Goal: Task Accomplishment & Management: Complete application form

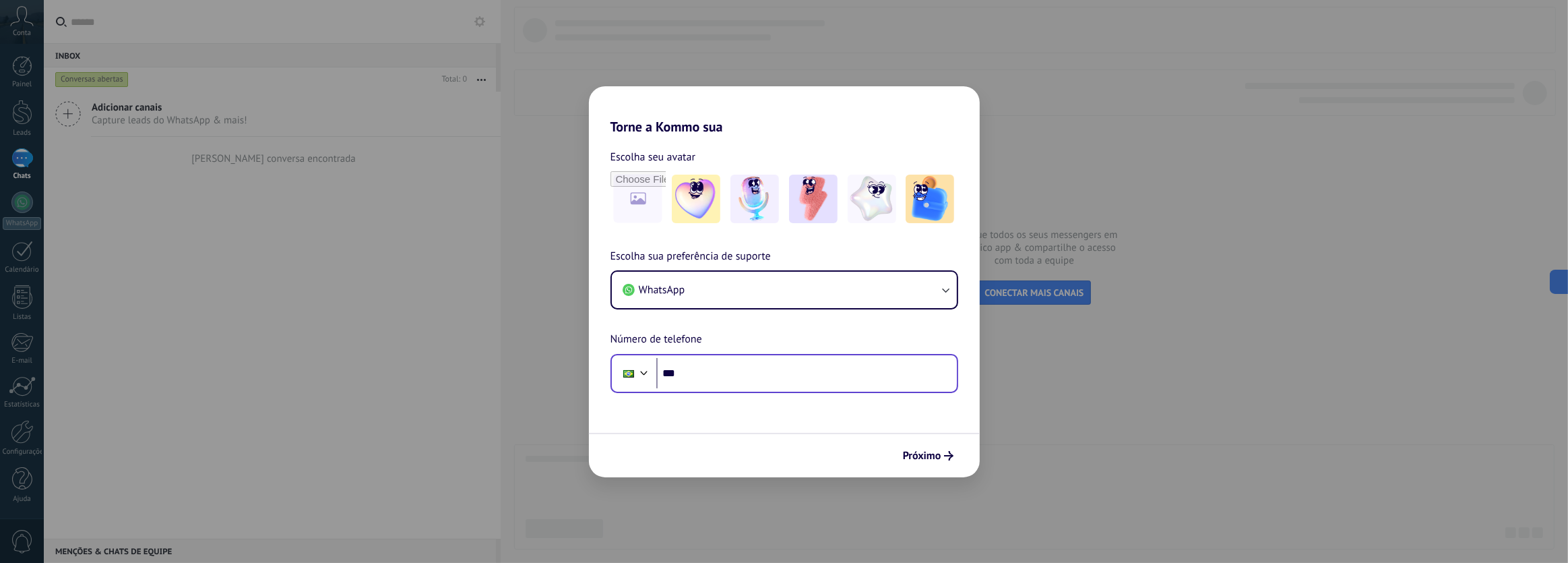
click at [705, 373] on input "***" at bounding box center [807, 373] width 300 height 31
click at [697, 376] on input "***" at bounding box center [807, 373] width 300 height 31
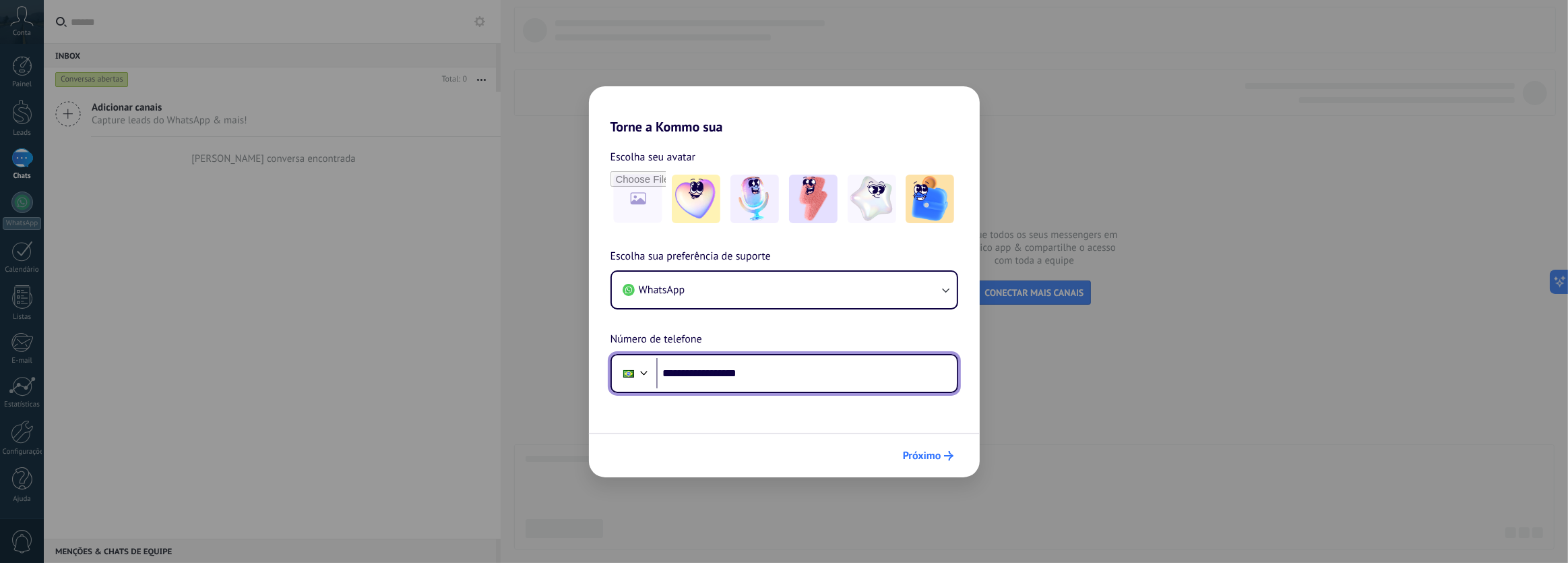
type input "**********"
click at [934, 452] on span "Próximo" at bounding box center [922, 455] width 38 height 10
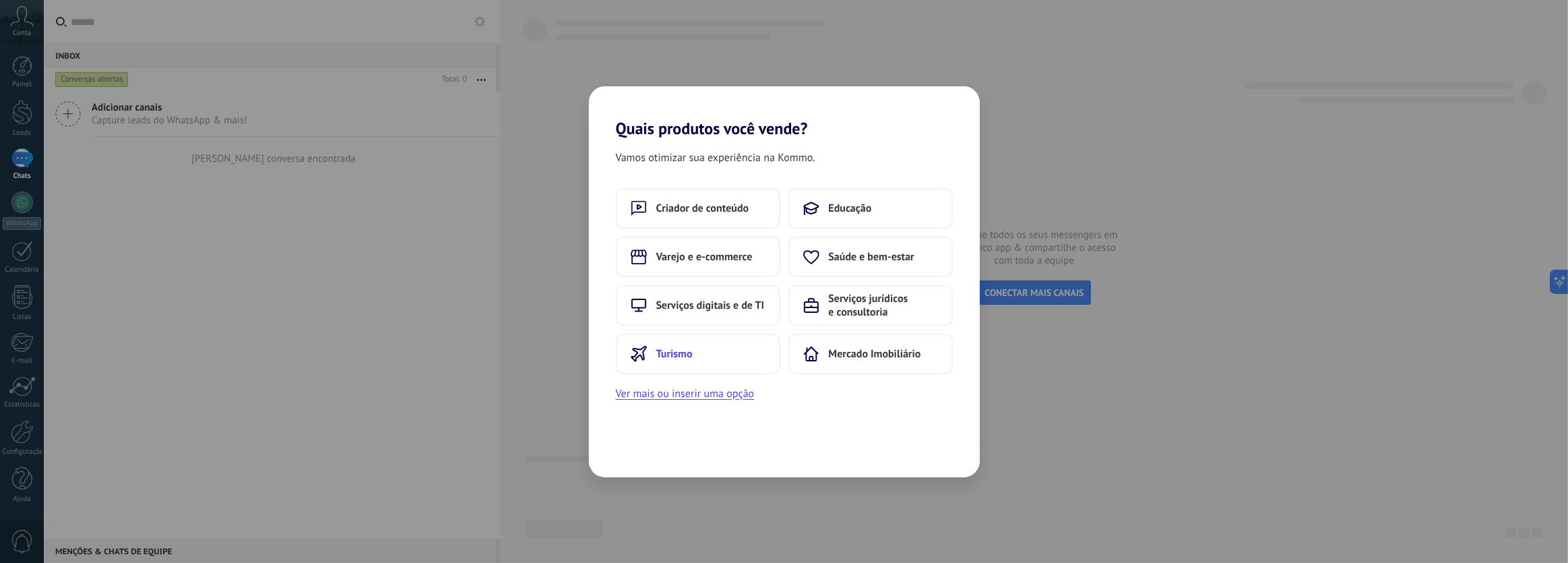
click at [696, 350] on button "Turismo" at bounding box center [698, 353] width 165 height 41
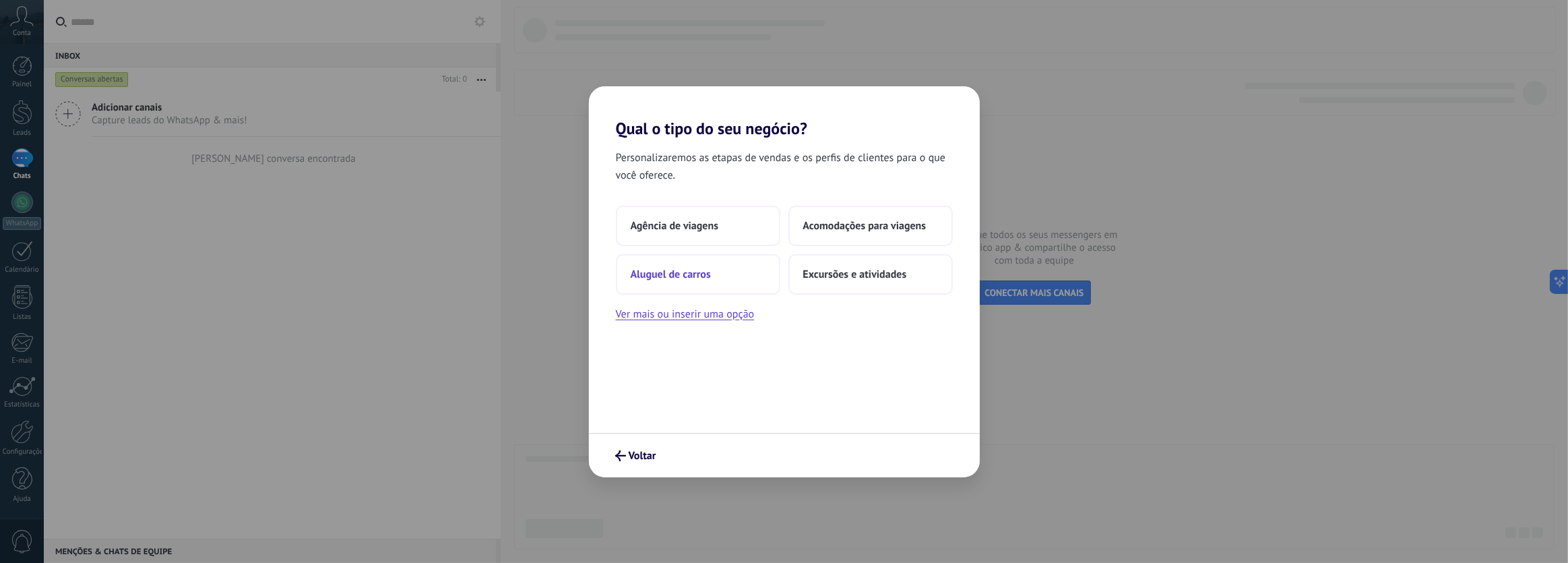
click at [726, 277] on button "Aluguel de carros" at bounding box center [698, 274] width 165 height 41
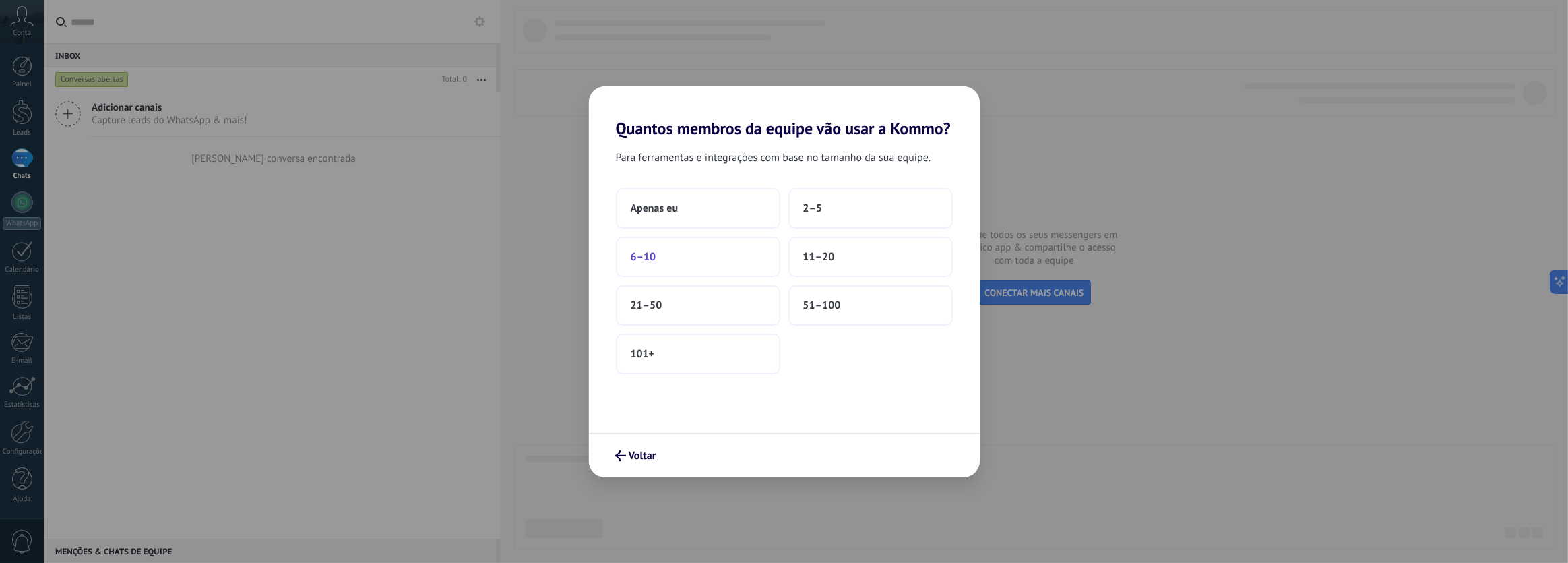
click at [683, 259] on button "6–10" at bounding box center [698, 257] width 165 height 41
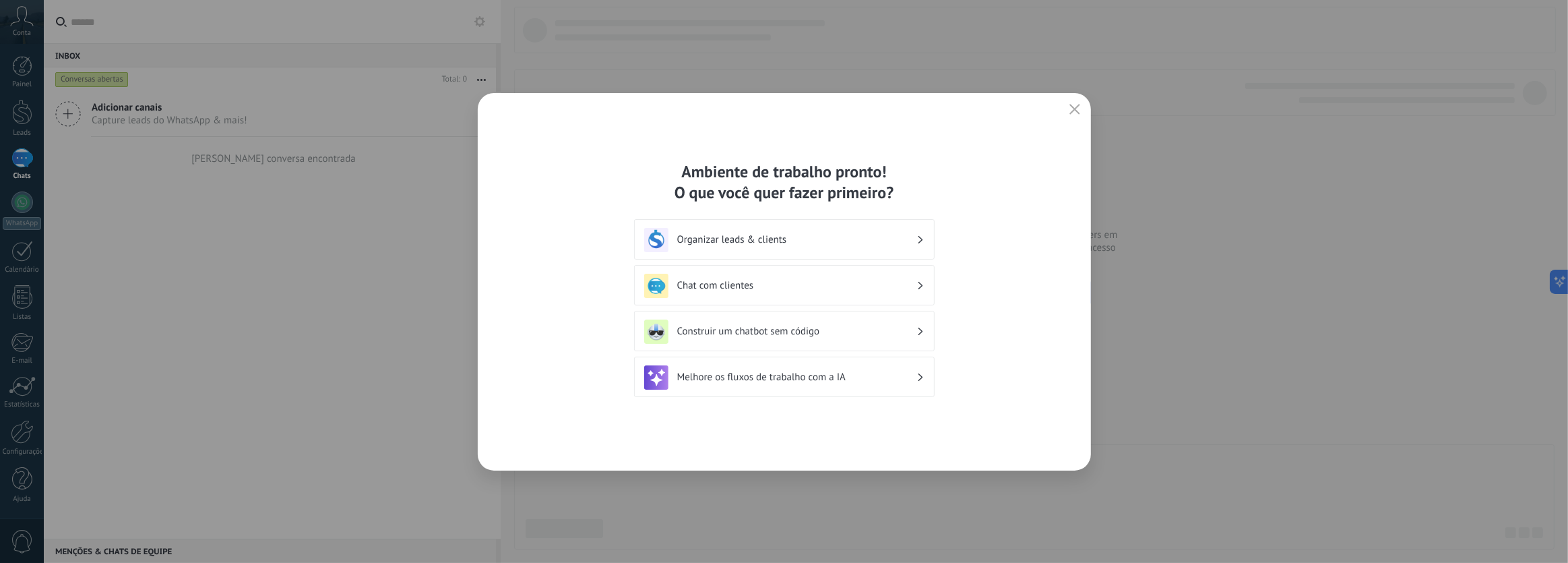
click at [860, 241] on h3 "Organizar leads & clients" at bounding box center [797, 239] width 239 height 13
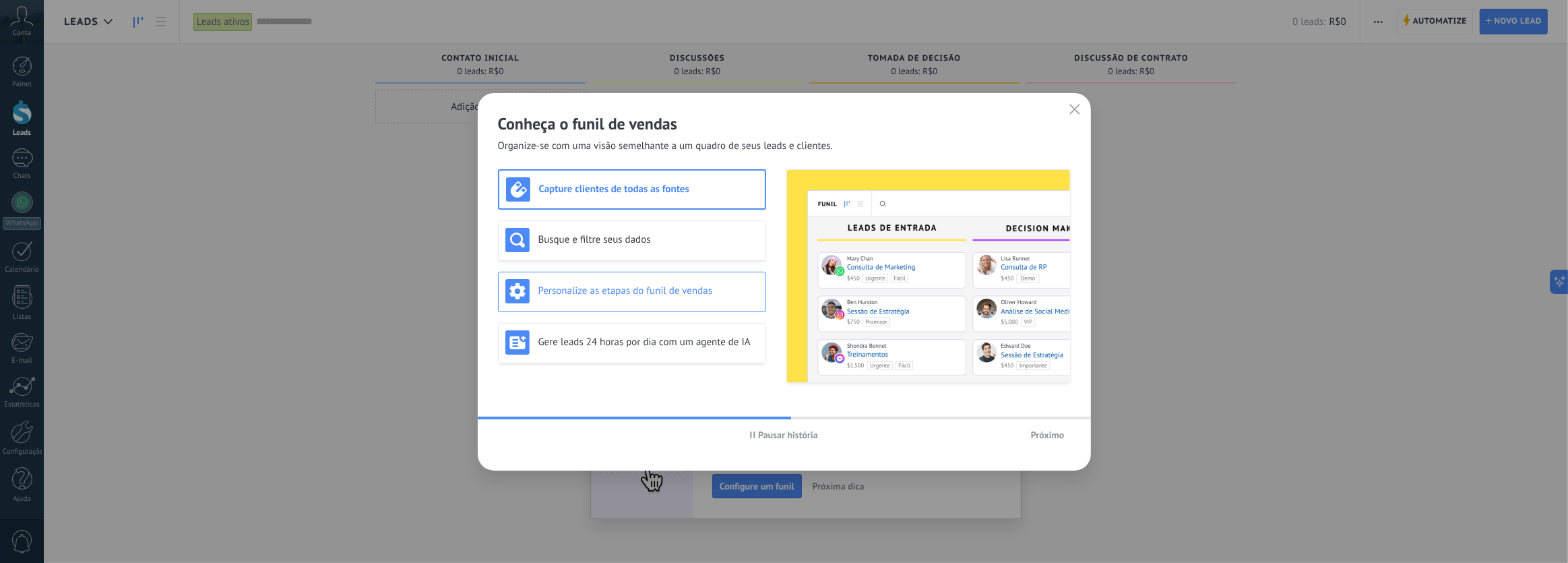
click at [685, 299] on div "Personalize as etapas do funil de vendas" at bounding box center [632, 291] width 253 height 24
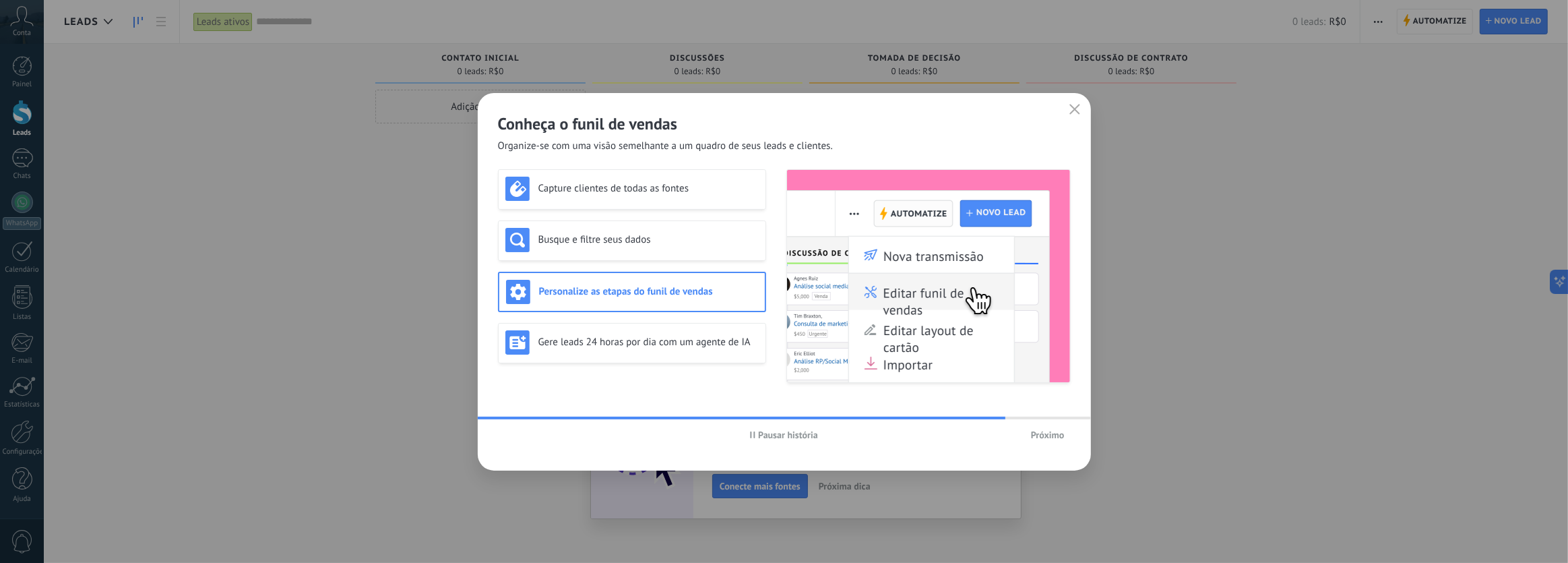
click at [1042, 432] on span "Próximo" at bounding box center [1048, 435] width 34 height 10
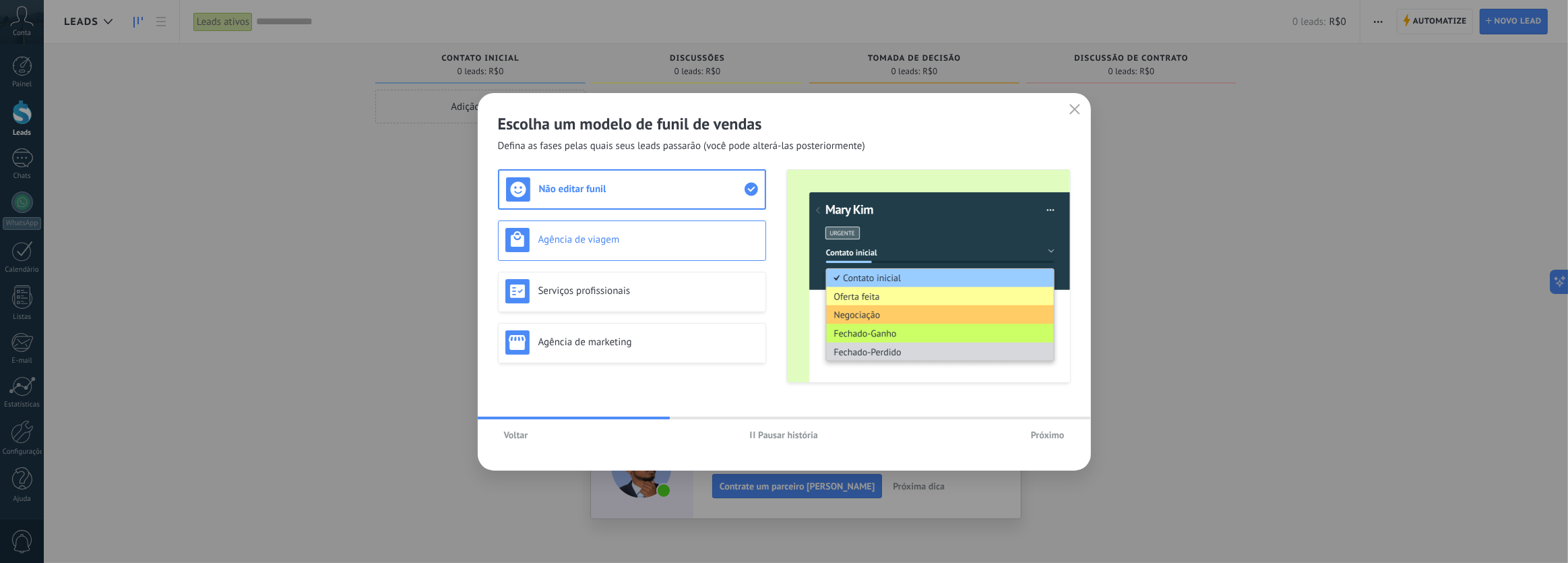
click at [613, 240] on h3 "Agência de viagem" at bounding box center [649, 239] width 221 height 13
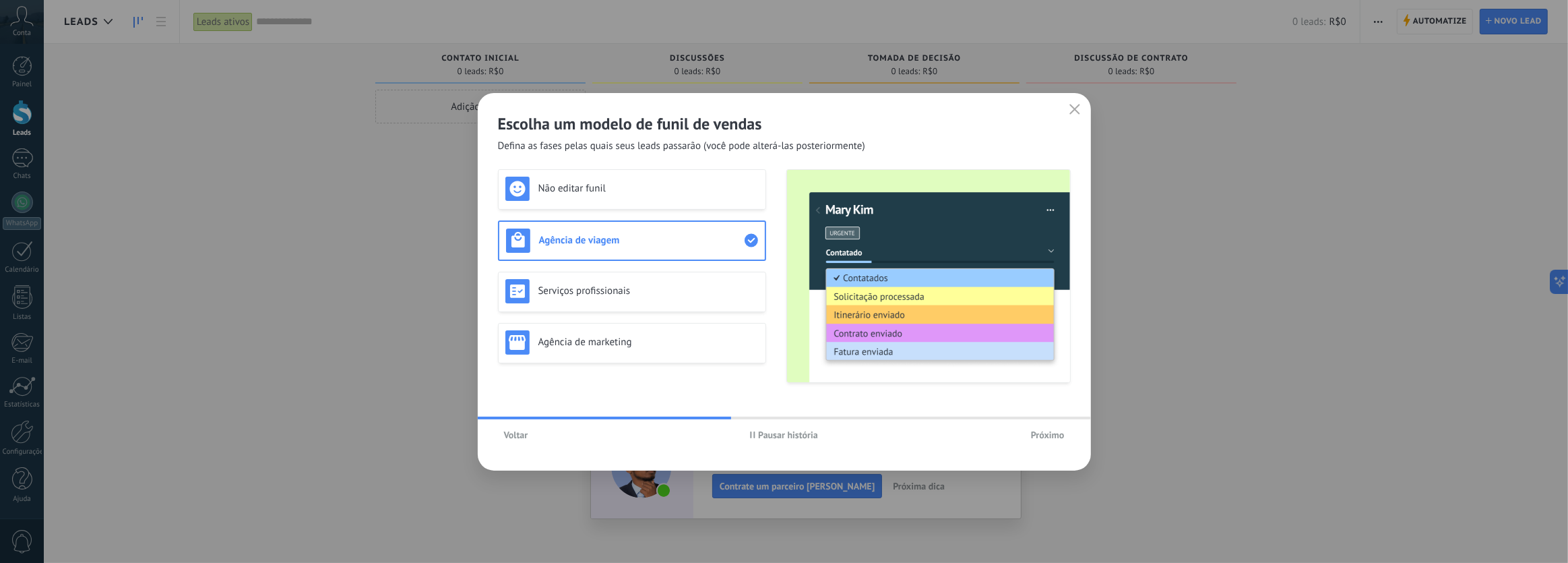
click at [1048, 432] on span "Próximo" at bounding box center [1048, 435] width 34 height 10
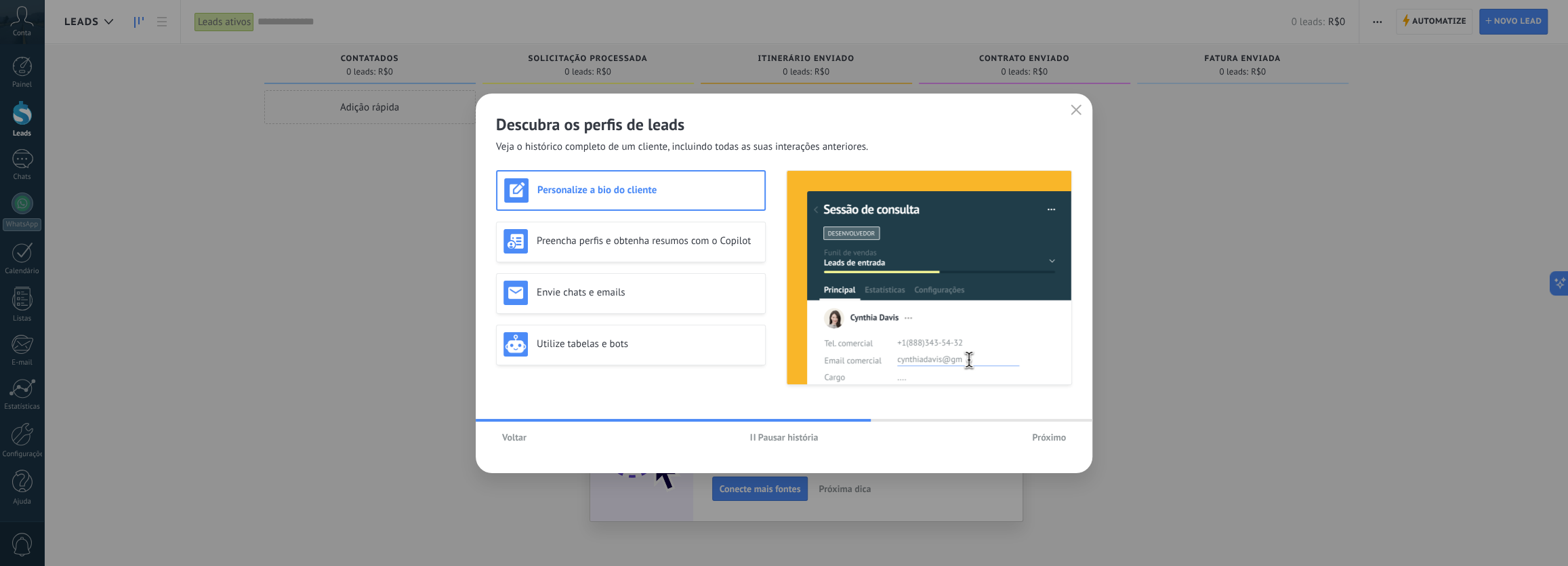
click at [1044, 438] on span "Próximo" at bounding box center [1049, 437] width 34 height 10
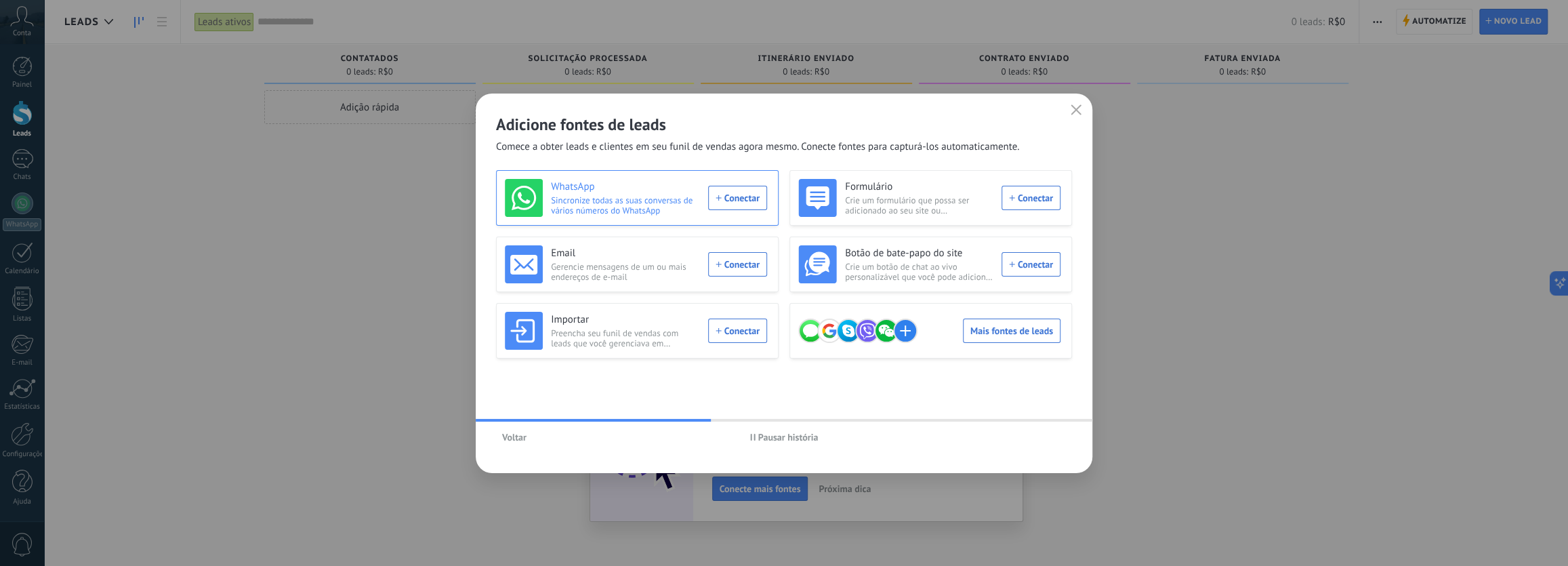
click at [733, 194] on div "WhatsApp Sincronize todas as suas conversas de vários números do WhatsApp Conec…" at bounding box center [635, 197] width 262 height 38
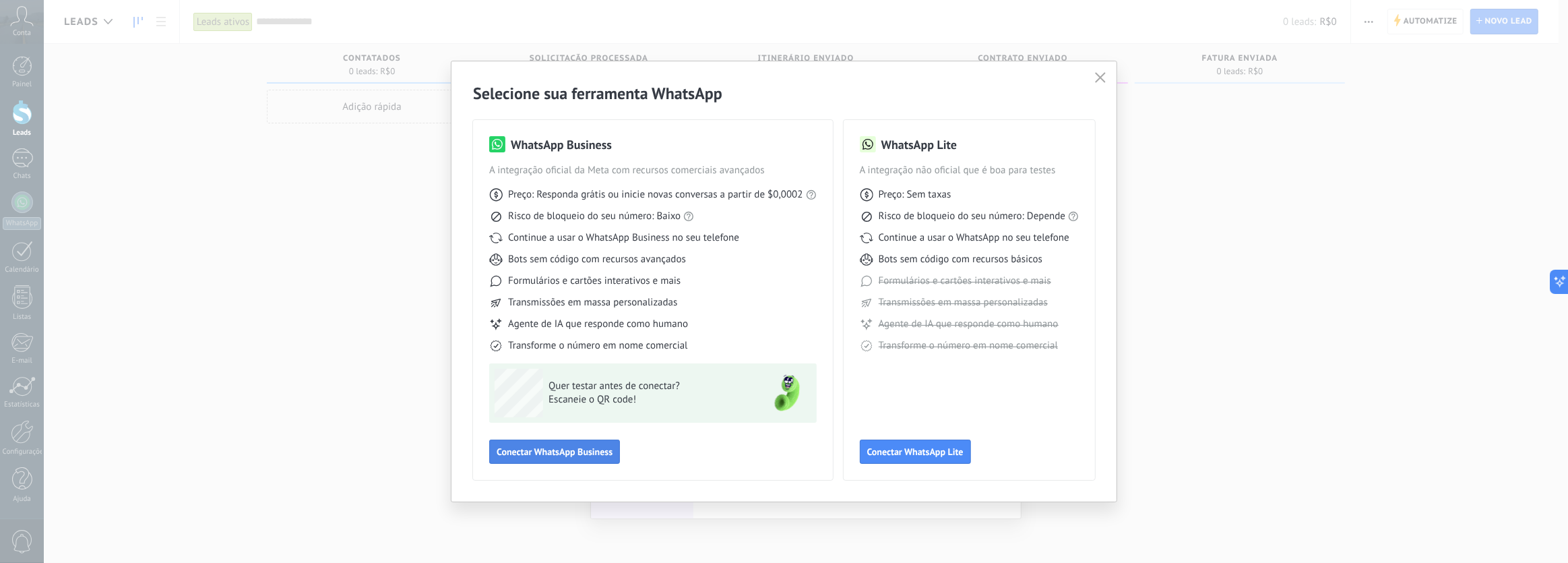
click at [570, 448] on span "Conectar WhatsApp Business" at bounding box center [554, 452] width 116 height 10
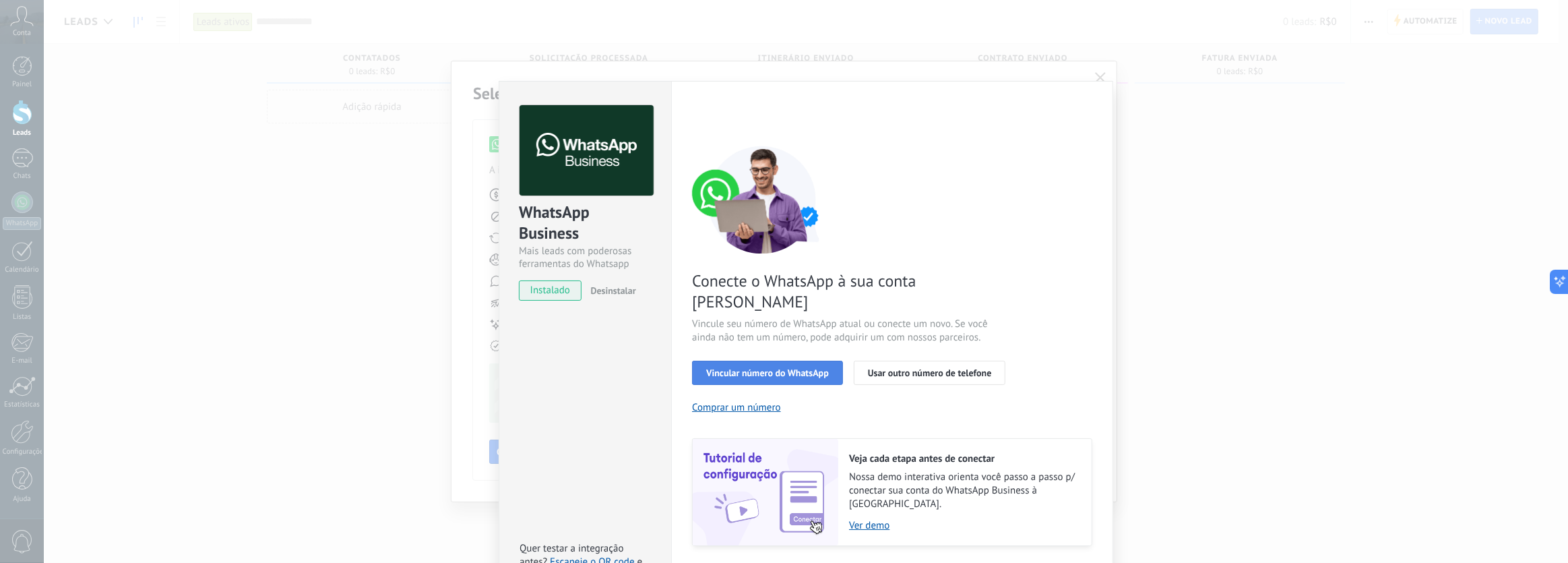
click at [791, 368] on span "Vincular número do WhatsApp" at bounding box center [767, 373] width 122 height 10
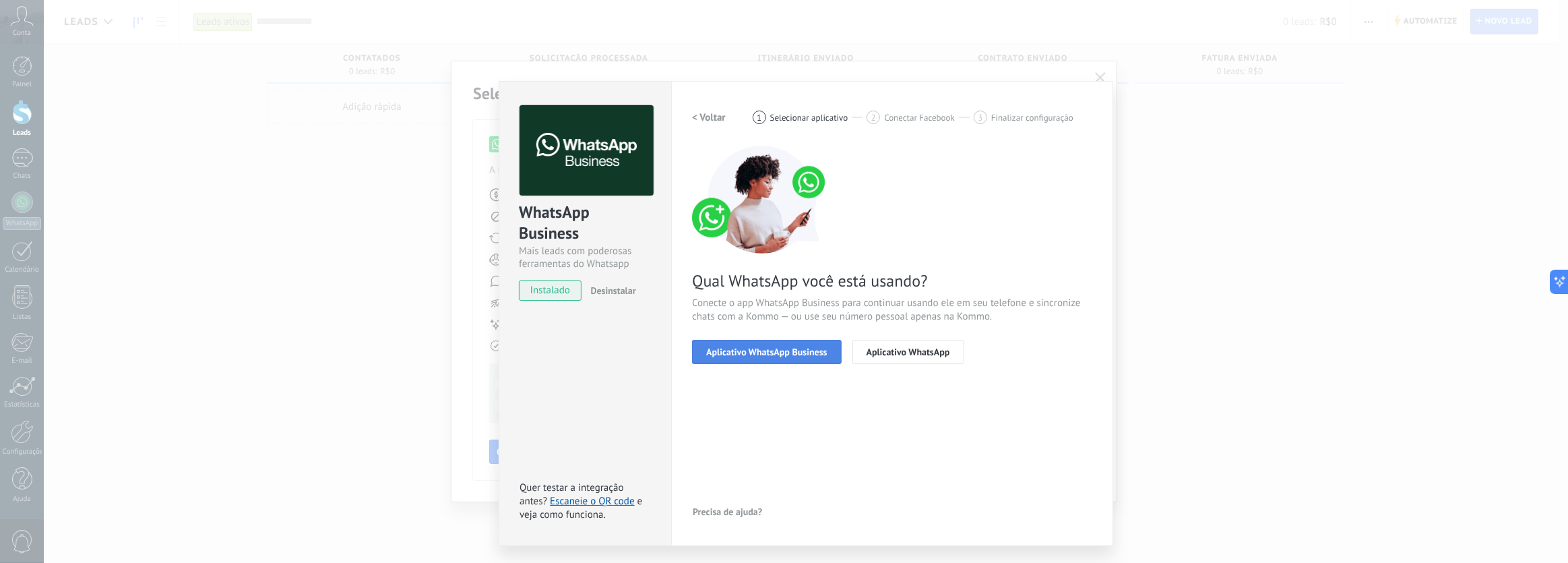
click at [791, 353] on span "Aplicativo WhatsApp Business" at bounding box center [766, 351] width 120 height 10
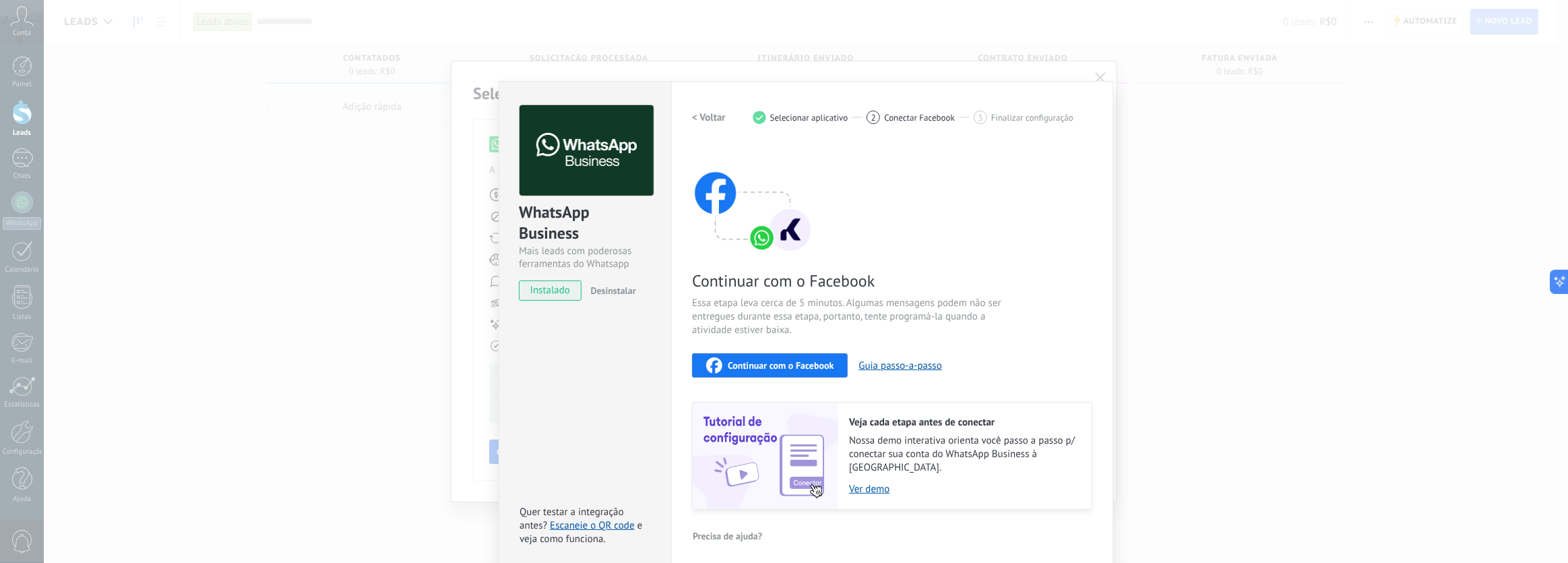
click at [791, 369] on span "Continuar com o Facebook" at bounding box center [780, 365] width 106 height 10
click at [869, 483] on link "Ver demo" at bounding box center [964, 488] width 229 height 13
click at [773, 362] on span "Continuar com o Facebook" at bounding box center [780, 365] width 106 height 10
click at [1109, 76] on div "WhatsApp Business Mais leads com poderosas ferramentas do Whatsapp instalado De…" at bounding box center [806, 281] width 1524 height 563
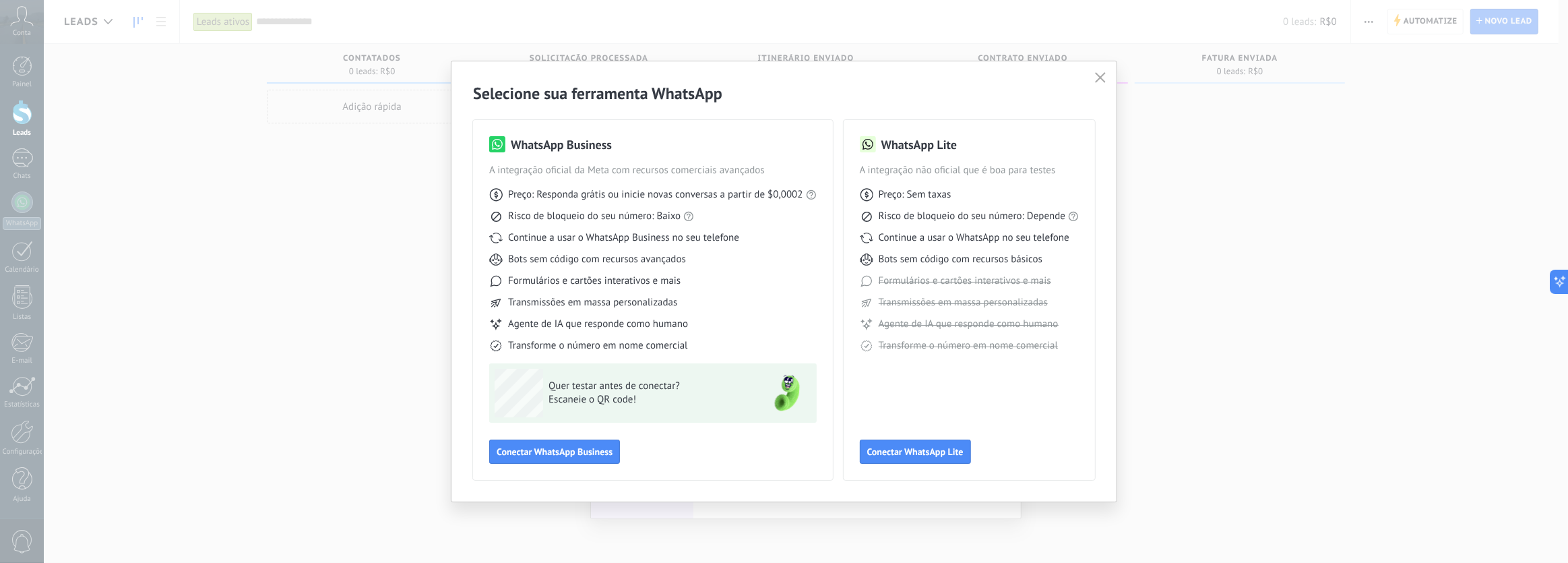
click at [1098, 74] on icon "button" at bounding box center [1100, 77] width 11 height 11
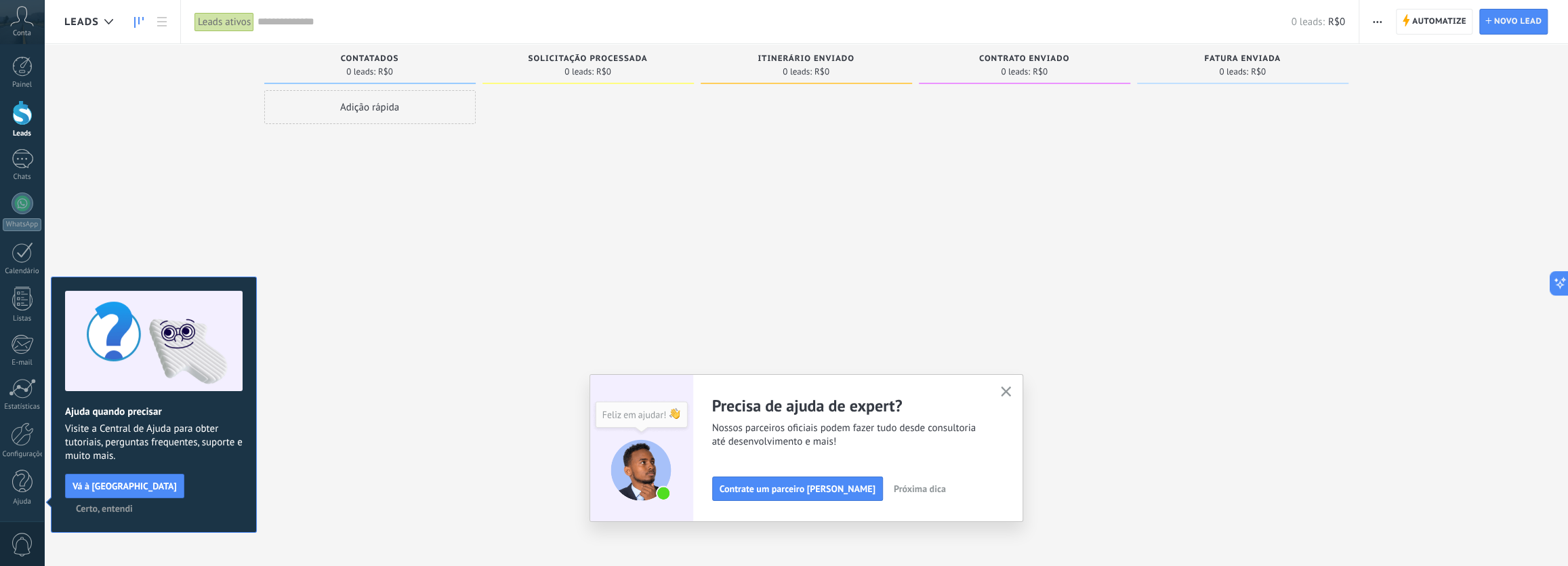
click at [1006, 392] on icon "button" at bounding box center [1006, 392] width 10 height 10
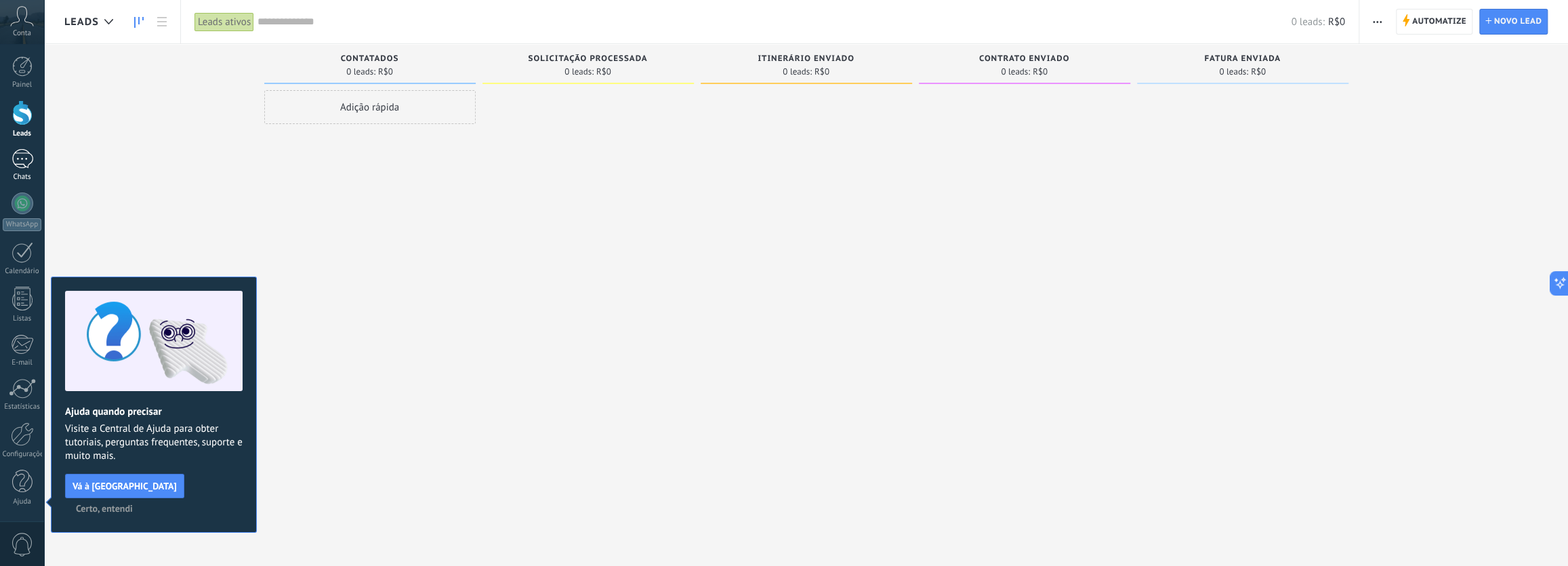
click at [21, 162] on div at bounding box center [22, 159] width 22 height 19
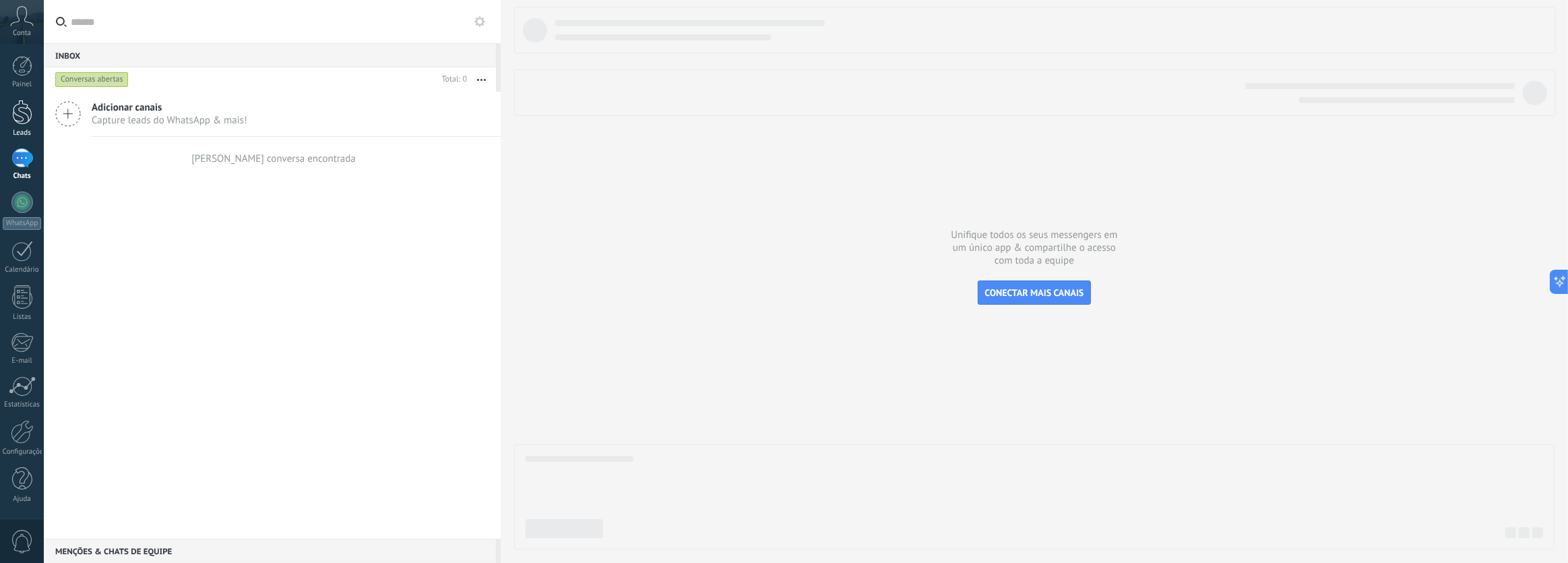
click at [26, 119] on div at bounding box center [21, 112] width 20 height 25
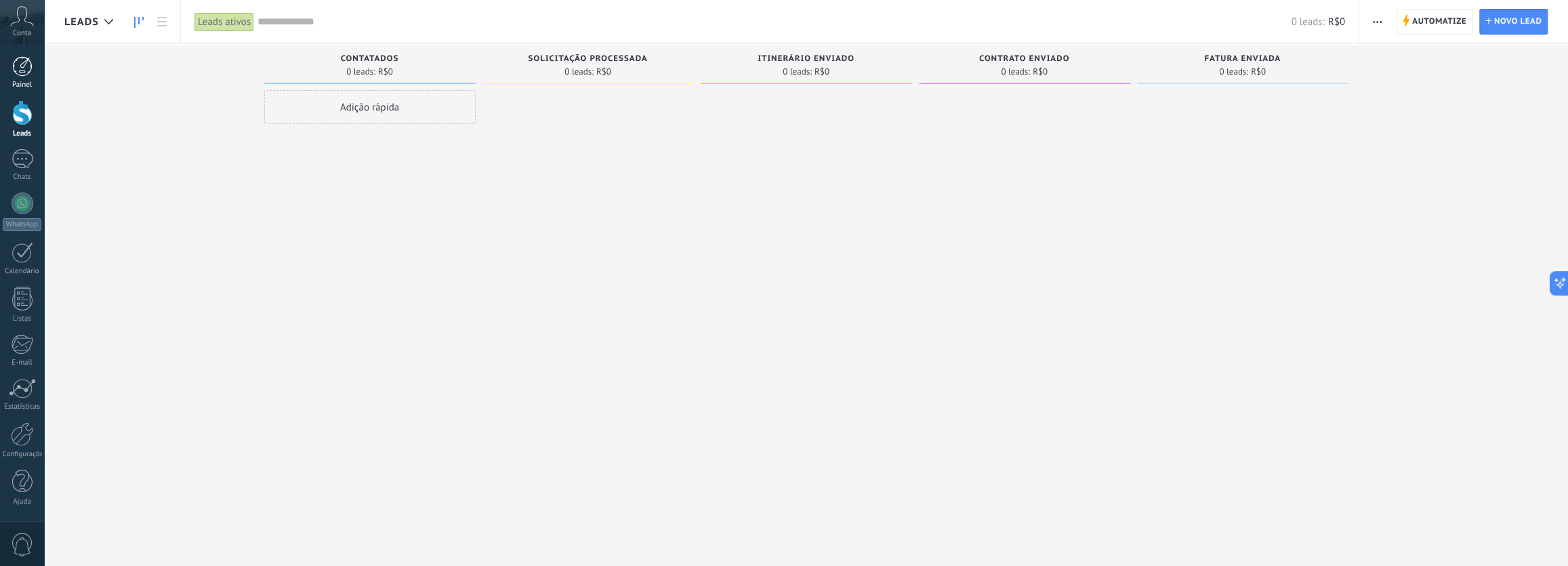
click at [25, 66] on div at bounding box center [22, 66] width 20 height 20
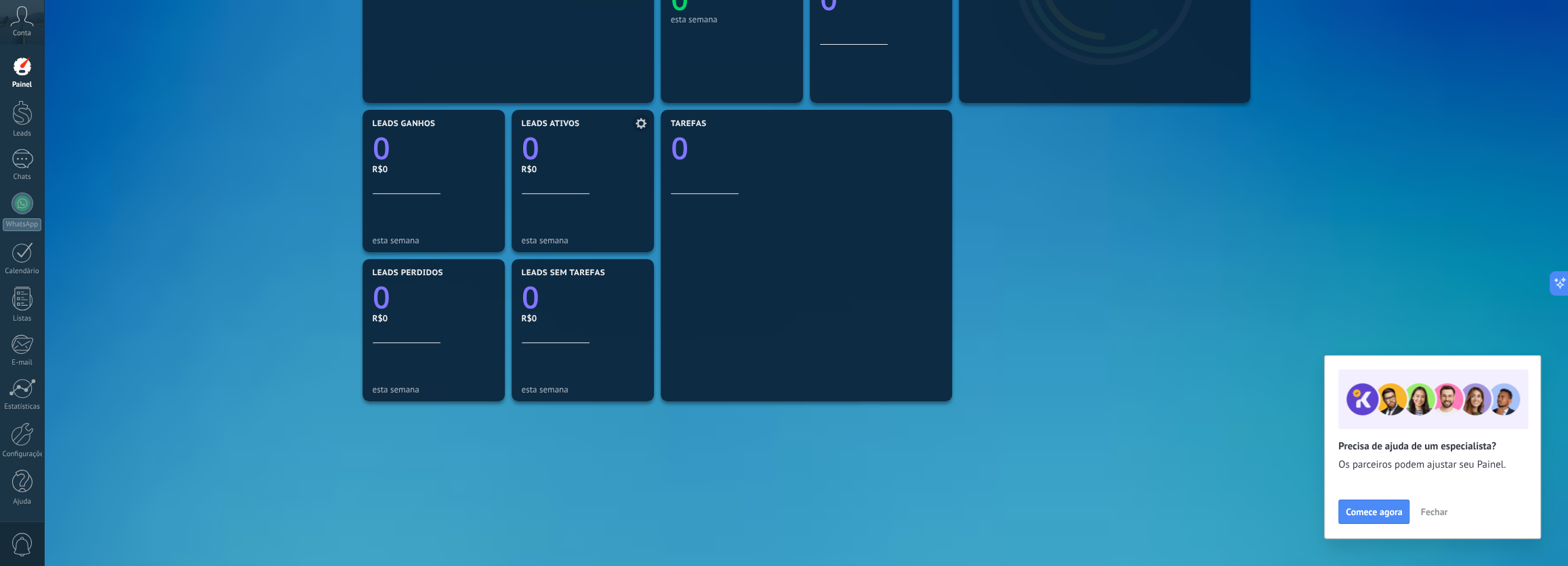
scroll to position [392, 0]
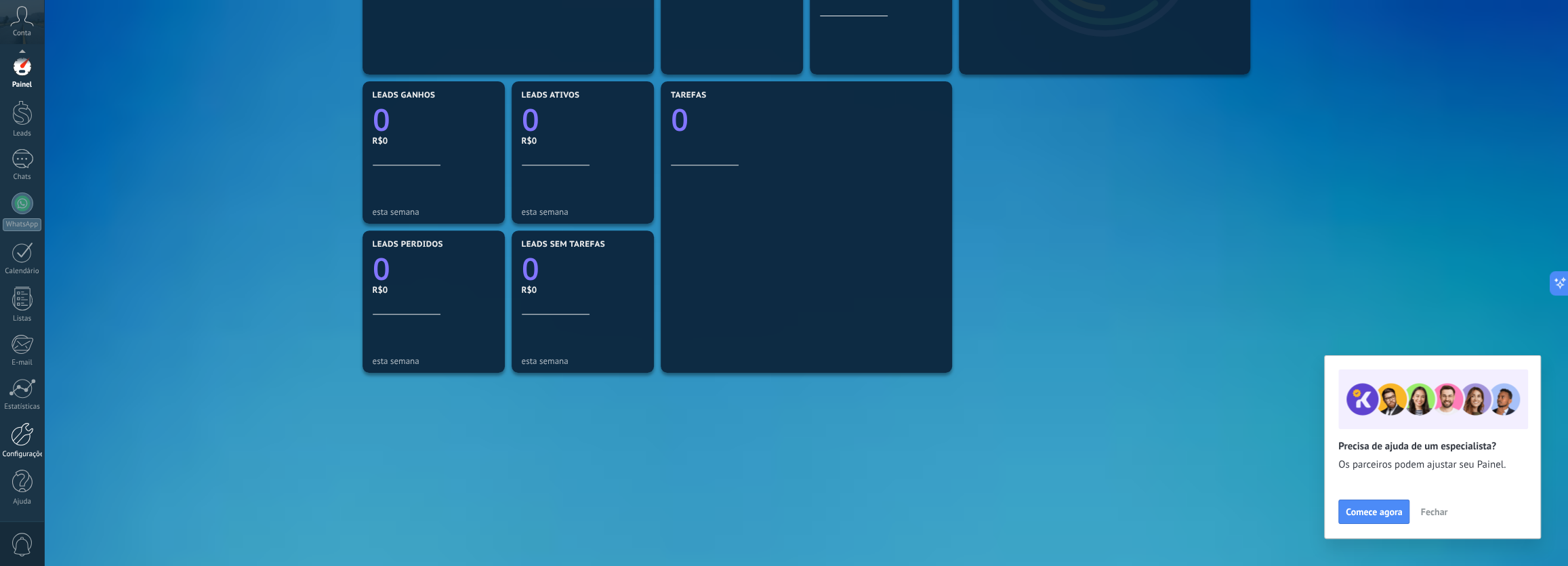
click at [28, 432] on div at bounding box center [22, 434] width 23 height 24
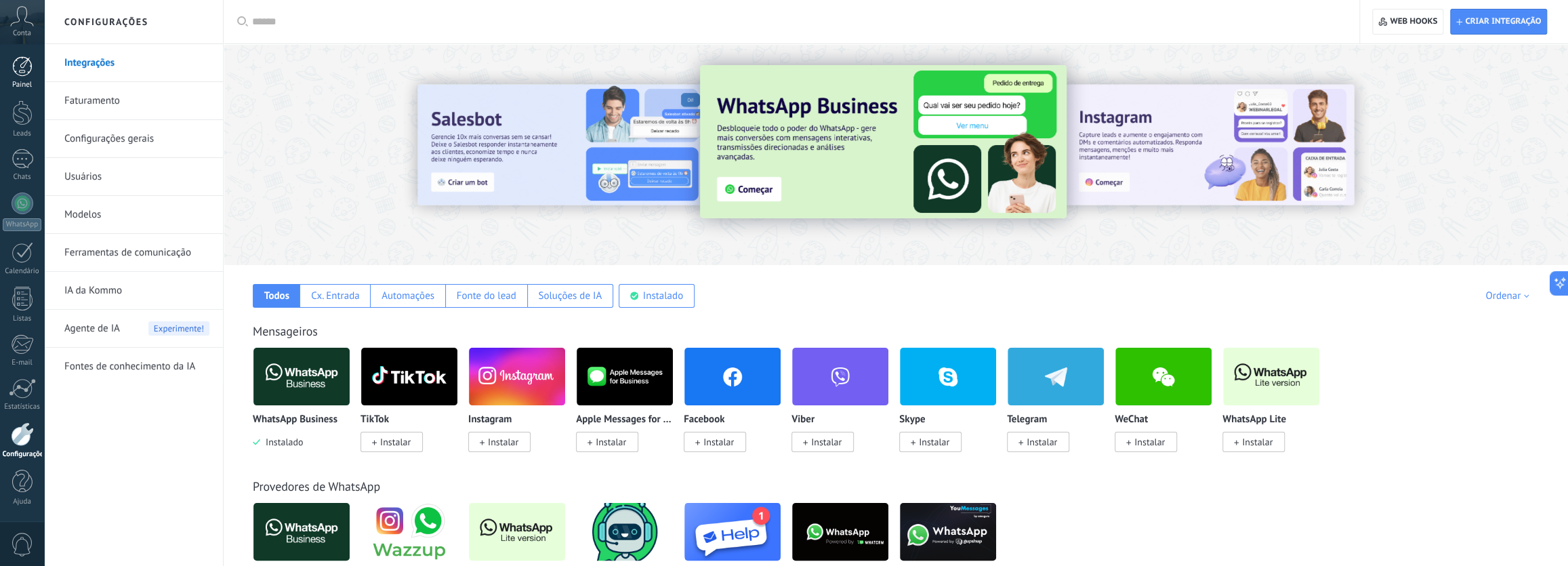
click at [20, 64] on div at bounding box center [22, 66] width 20 height 20
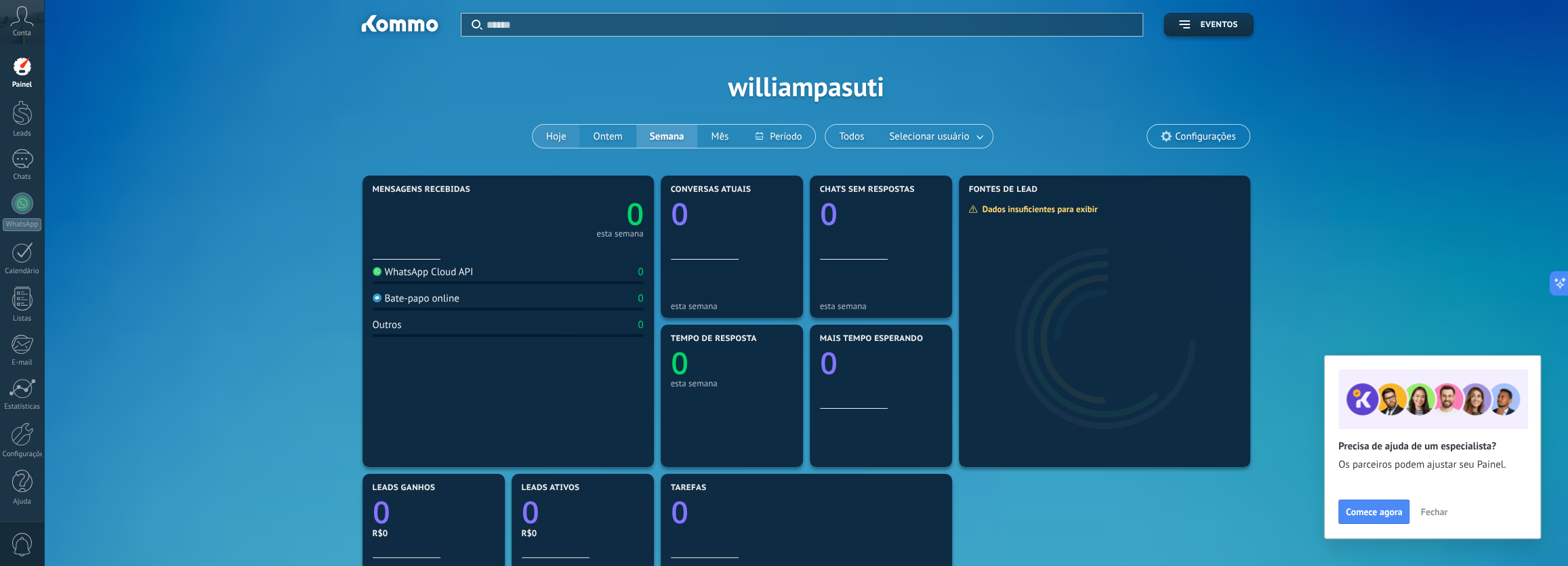
click at [554, 136] on button "Hoje" at bounding box center [557, 136] width 47 height 23
click at [17, 22] on icon at bounding box center [22, 16] width 24 height 20
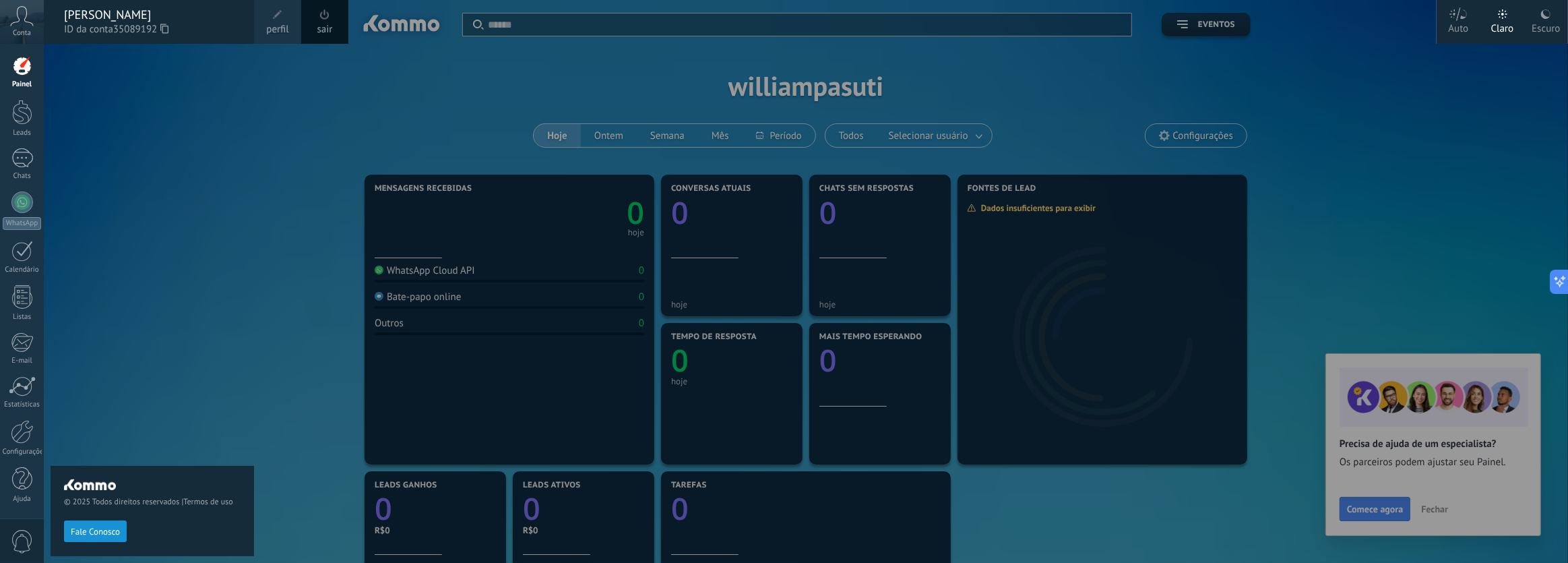
click at [16, 81] on div "Painel" at bounding box center [22, 85] width 39 height 9
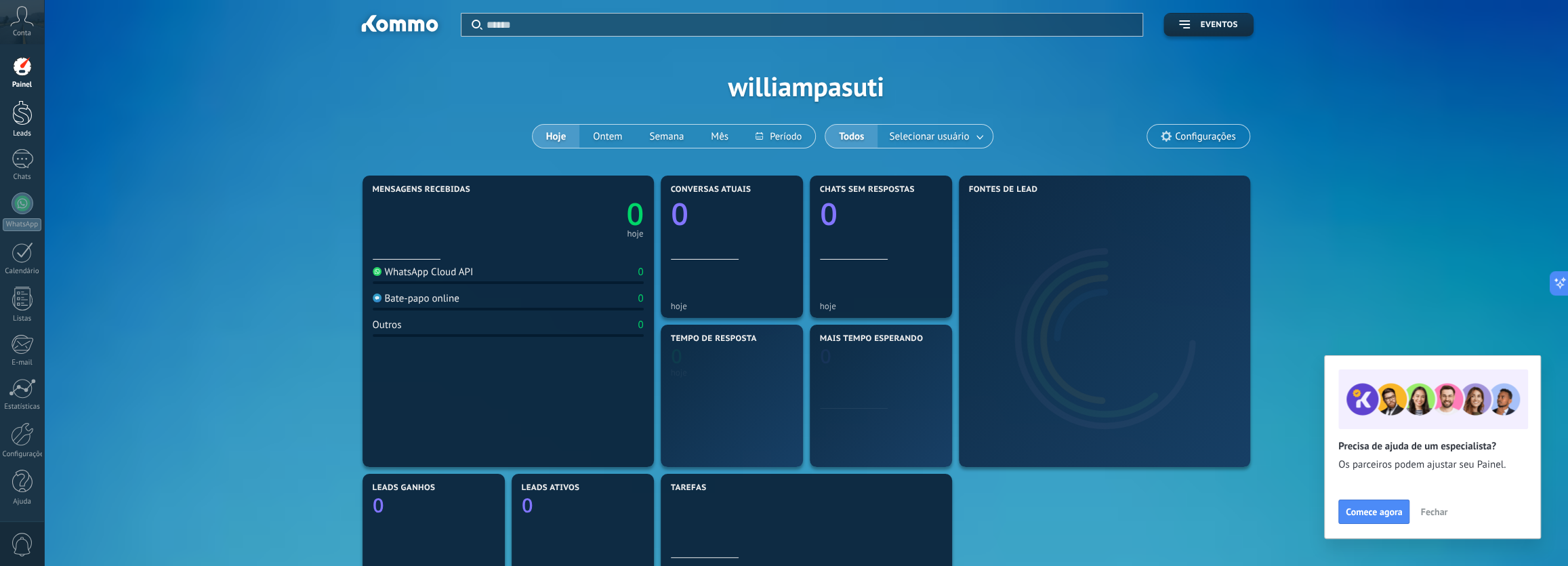
click at [20, 119] on div at bounding box center [22, 113] width 20 height 25
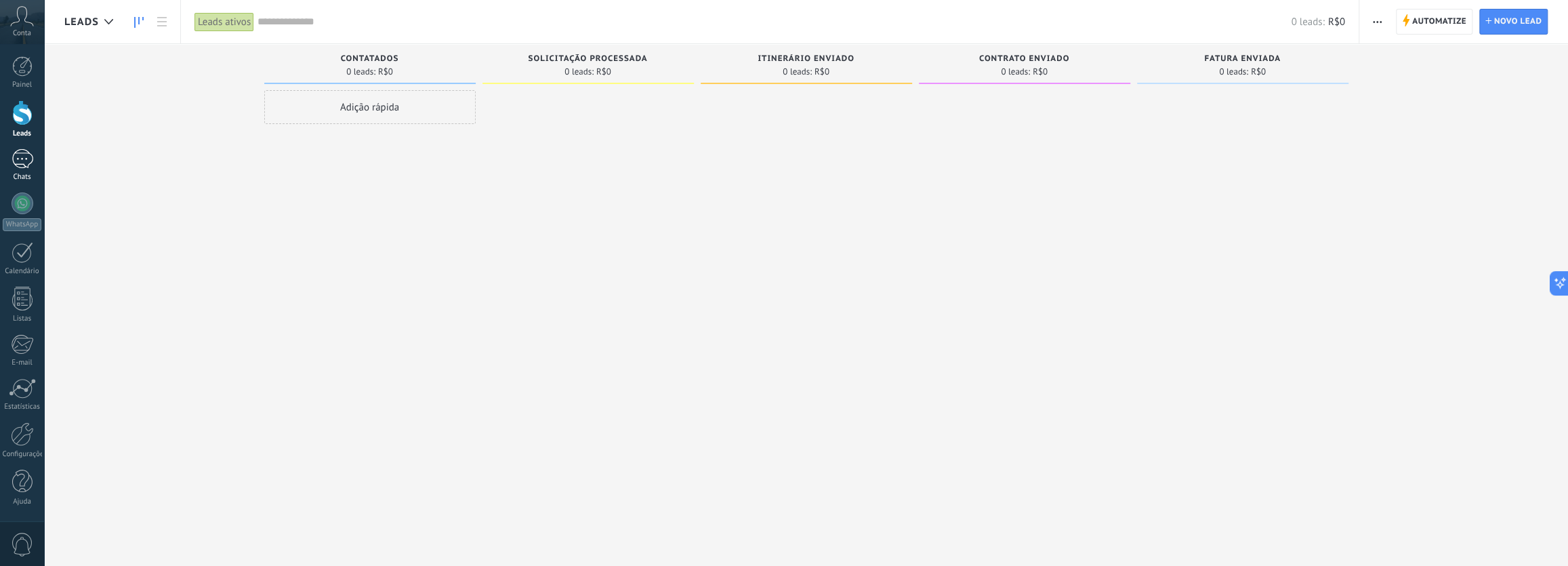
click at [21, 162] on div at bounding box center [22, 159] width 22 height 19
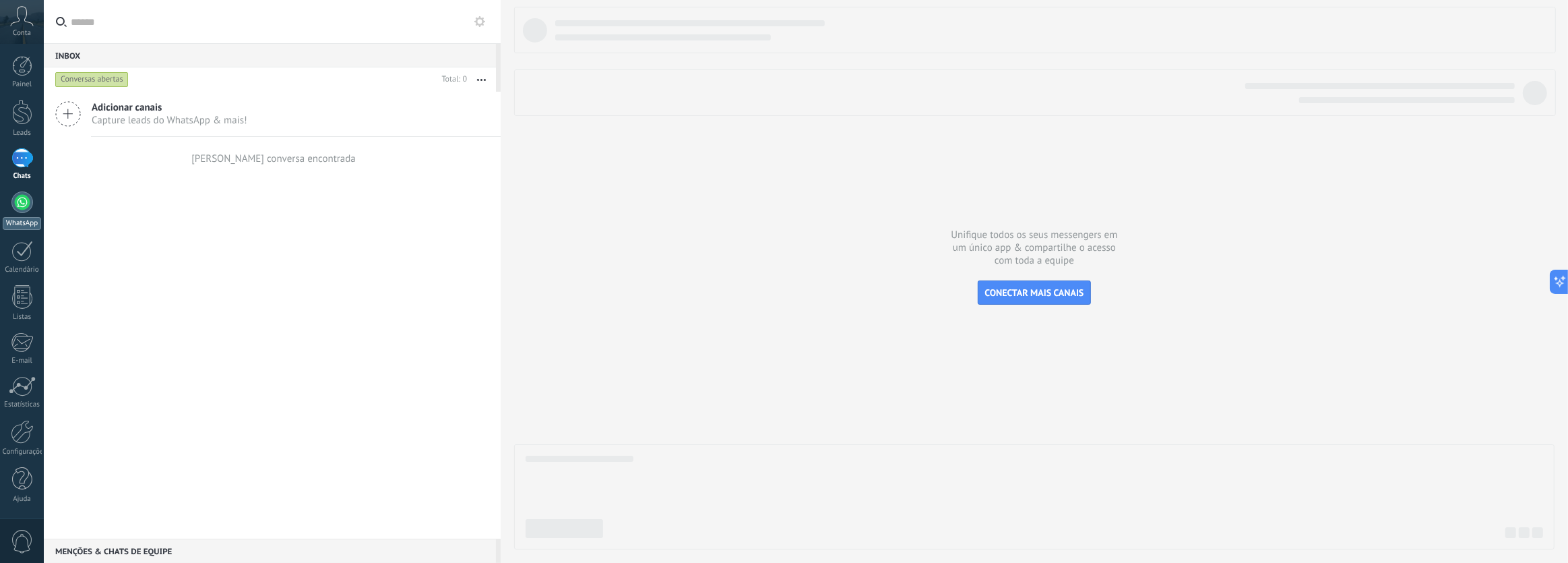
click at [19, 207] on div at bounding box center [22, 201] width 21 height 21
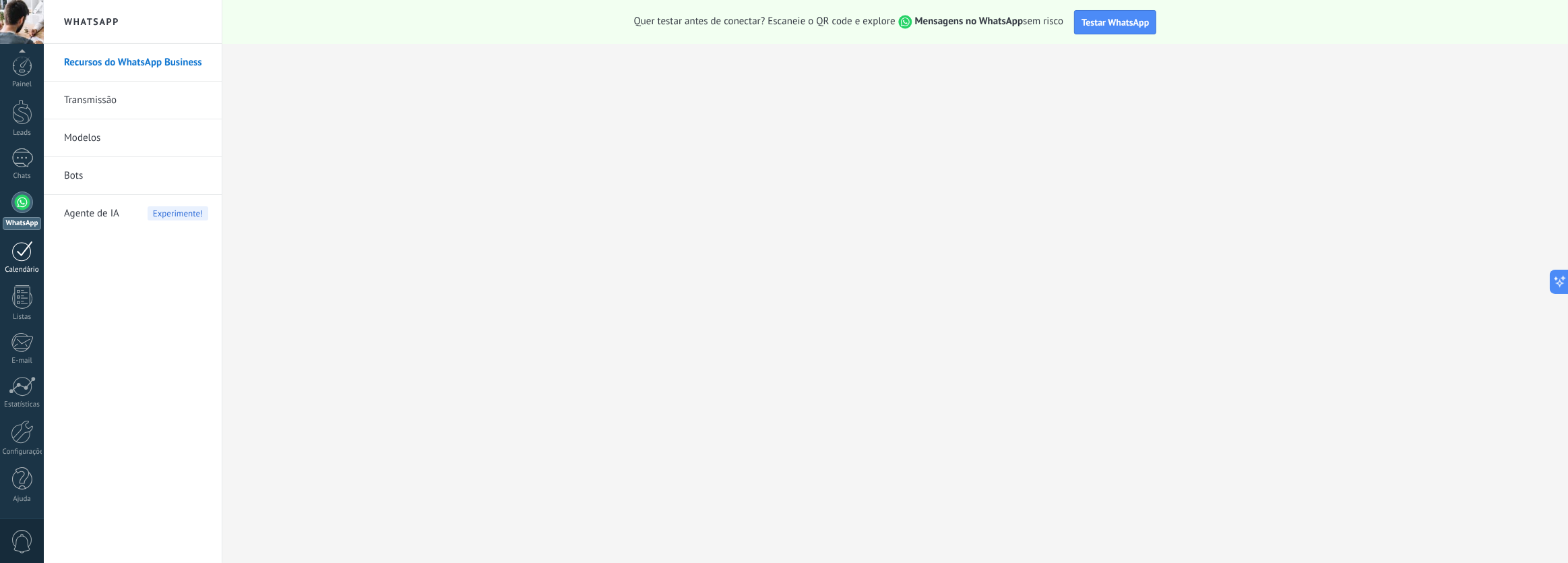
click at [19, 255] on div at bounding box center [22, 251] width 21 height 21
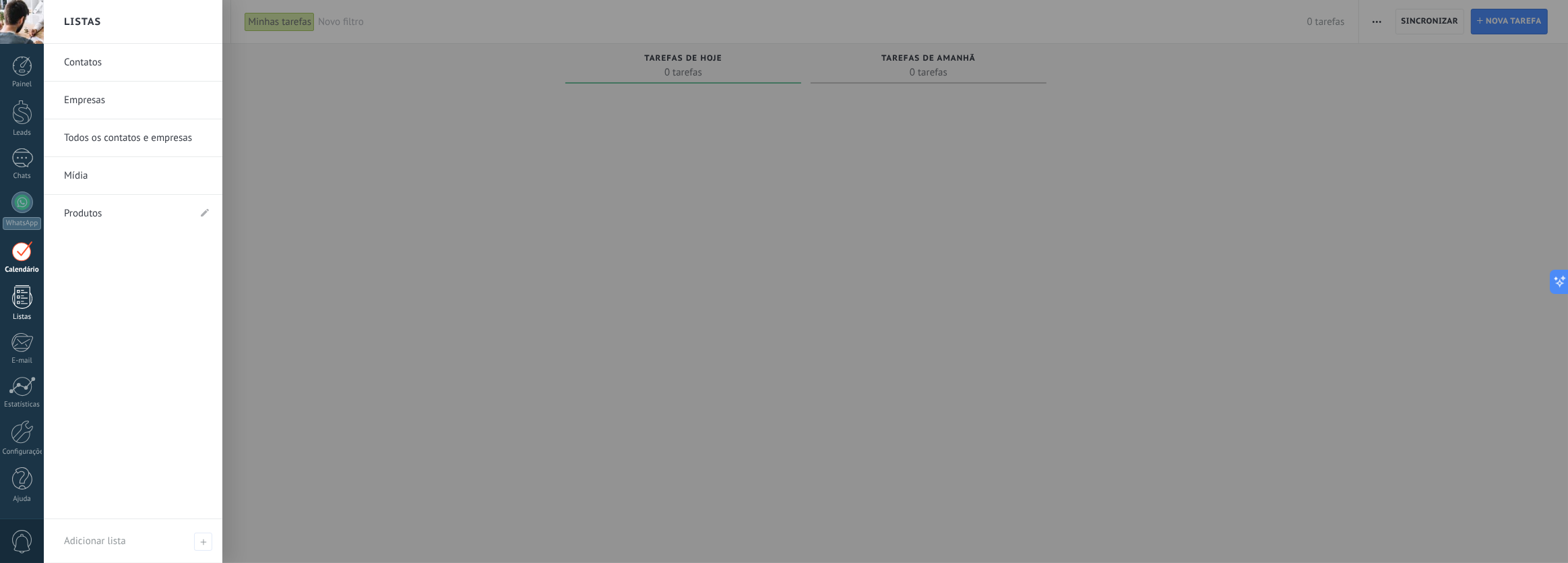
click at [19, 296] on div at bounding box center [21, 297] width 20 height 24
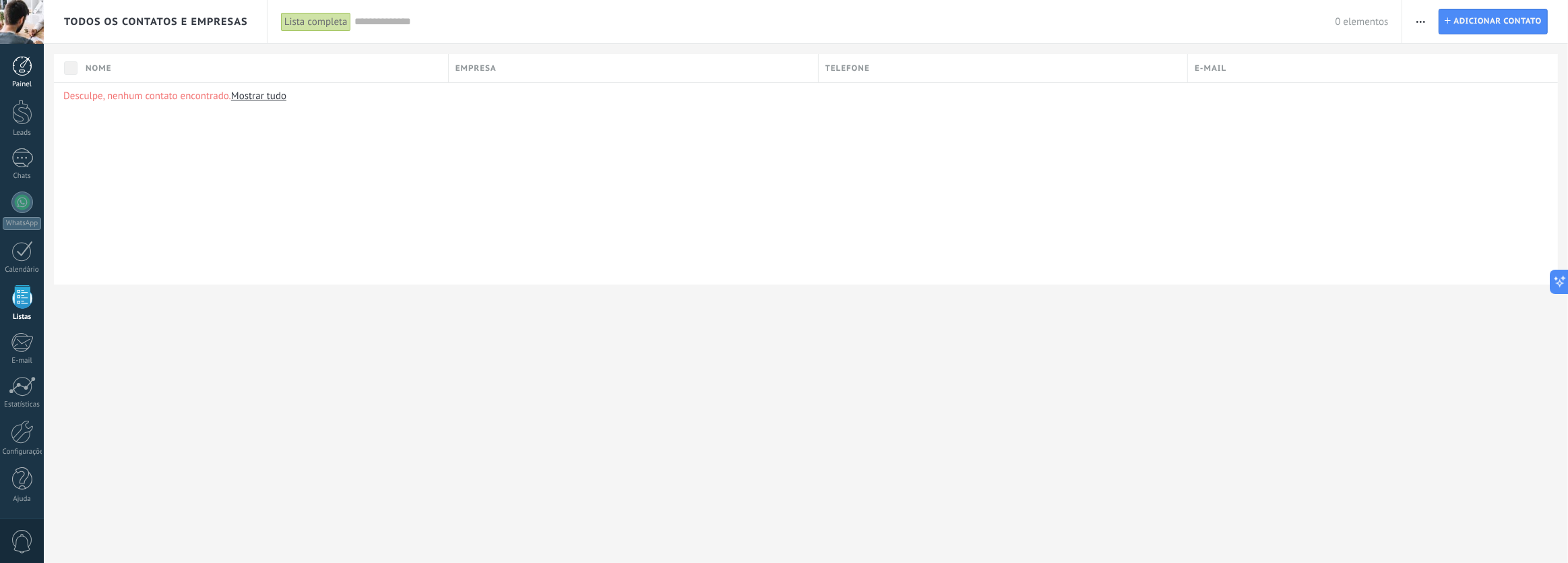
click at [27, 71] on div at bounding box center [21, 66] width 20 height 20
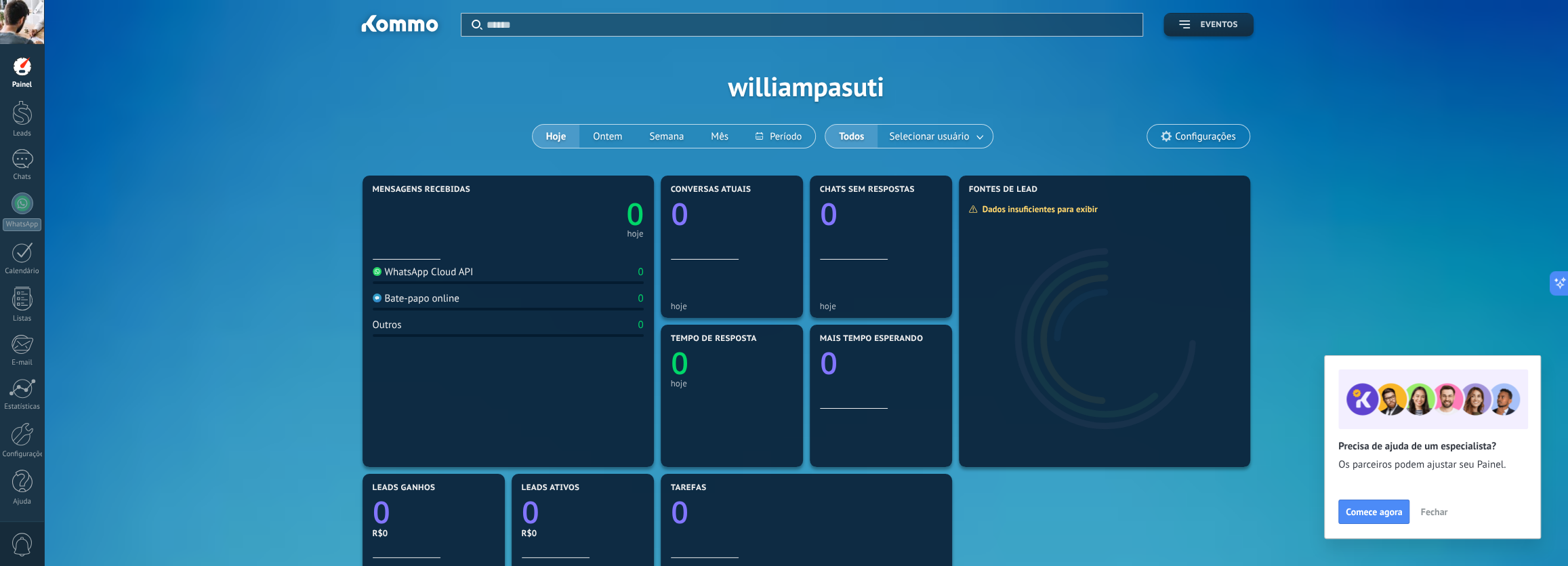
click at [1185, 22] on icon "button" at bounding box center [1184, 24] width 11 height 8
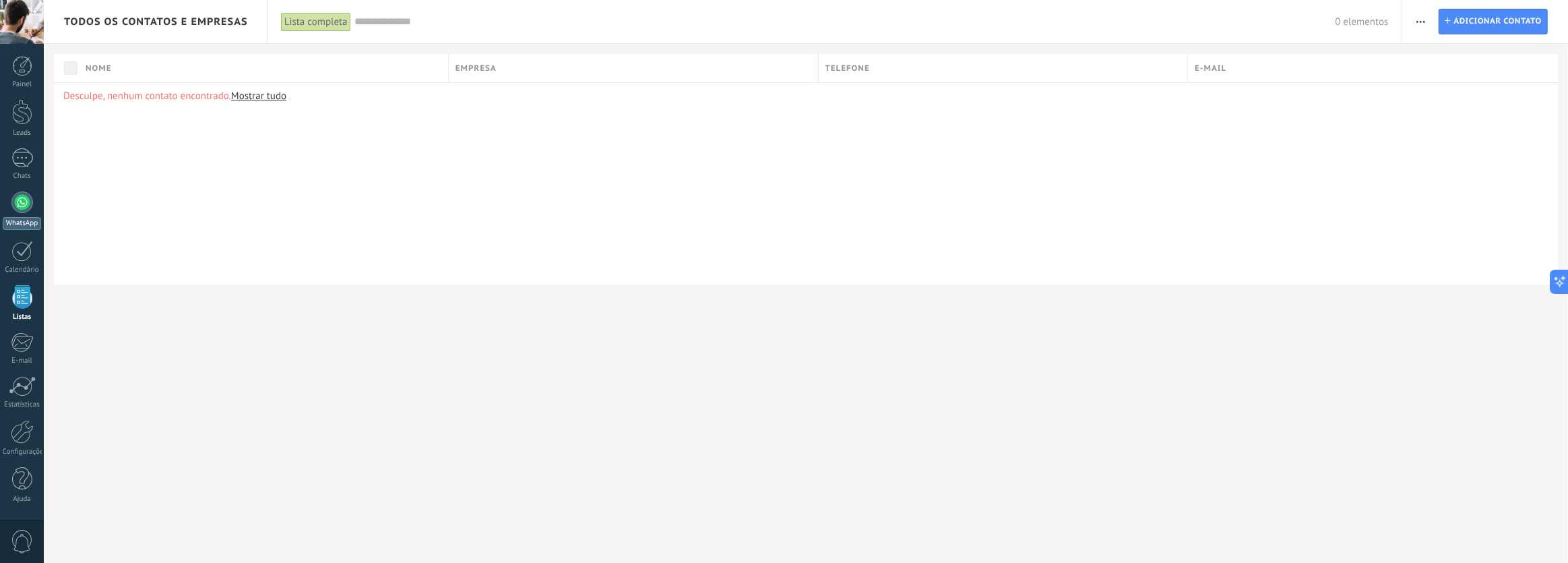
click at [21, 207] on div at bounding box center [22, 201] width 21 height 21
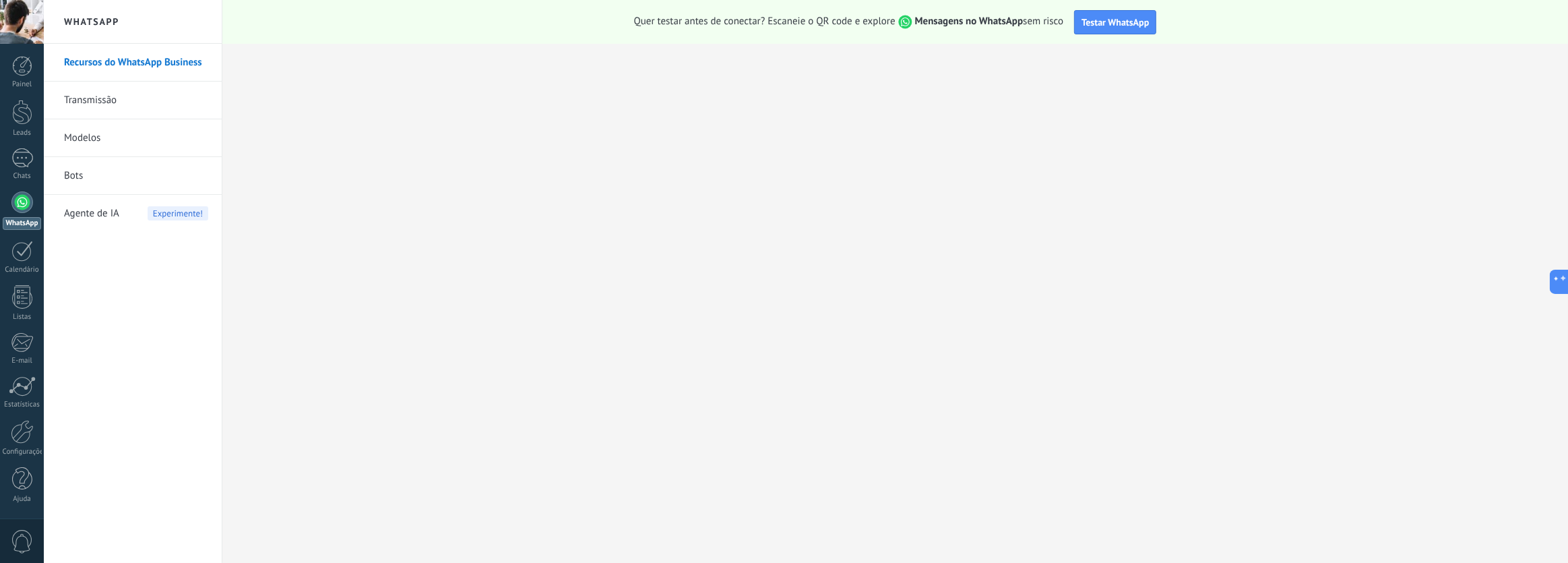
click at [151, 213] on span "Experimente!" at bounding box center [178, 213] width 61 height 14
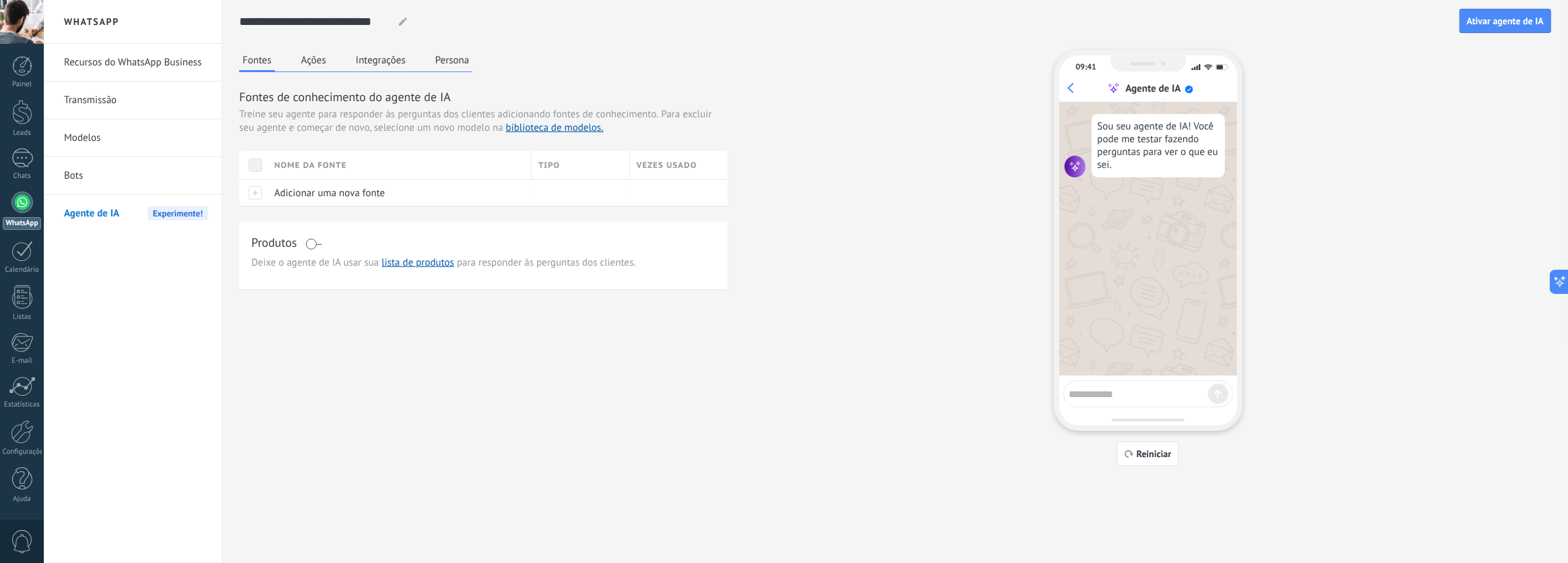
click at [153, 176] on link "Bots" at bounding box center [136, 176] width 144 height 38
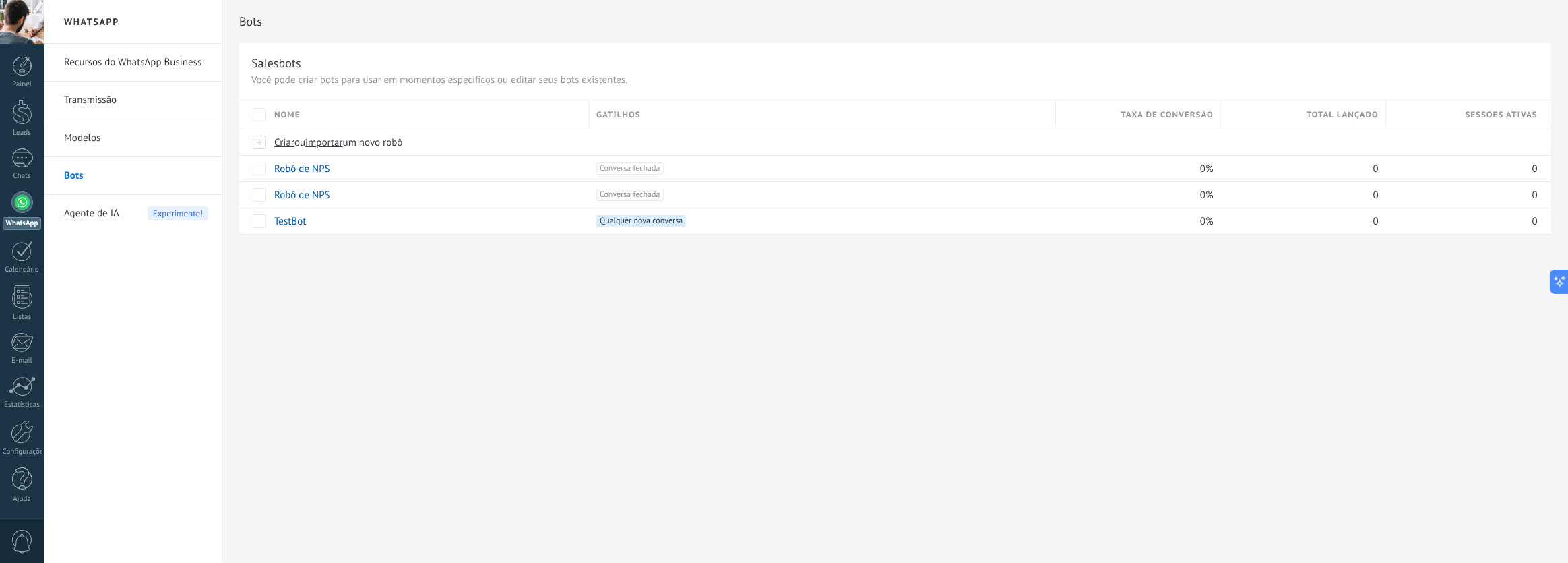
click at [140, 136] on link "Modelos" at bounding box center [136, 138] width 144 height 38
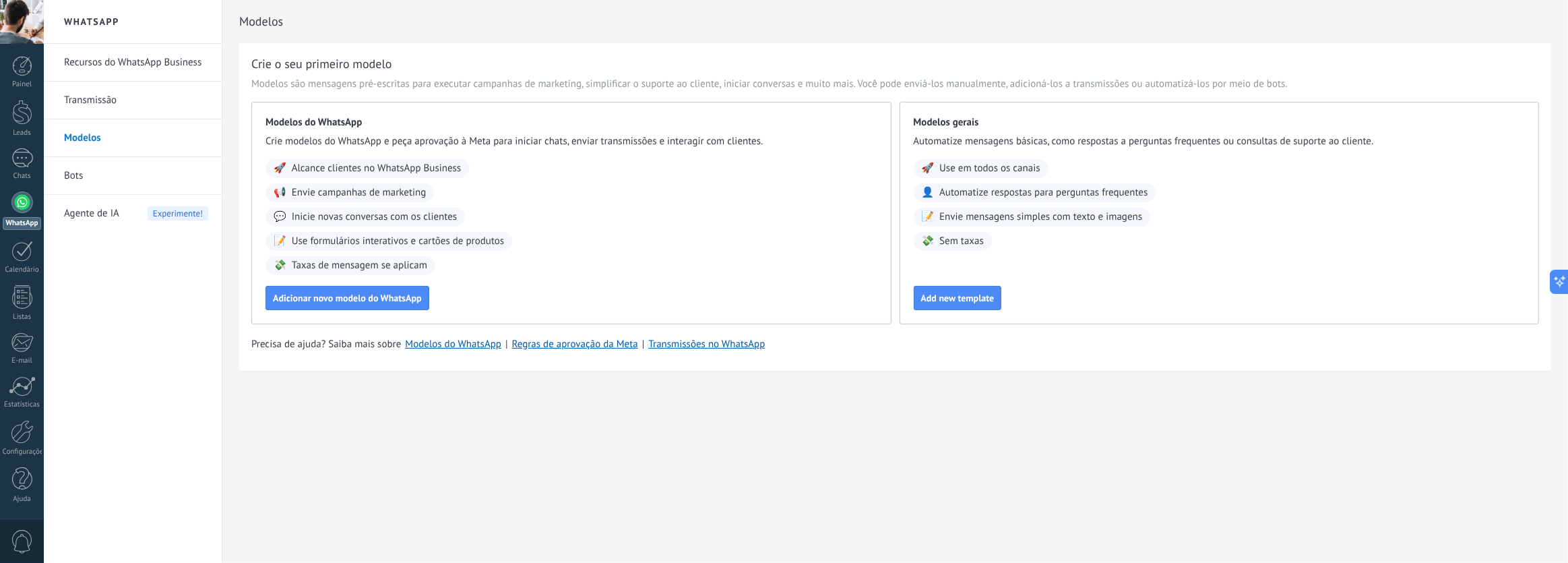
click at [137, 106] on link "Transmissão" at bounding box center [136, 100] width 144 height 38
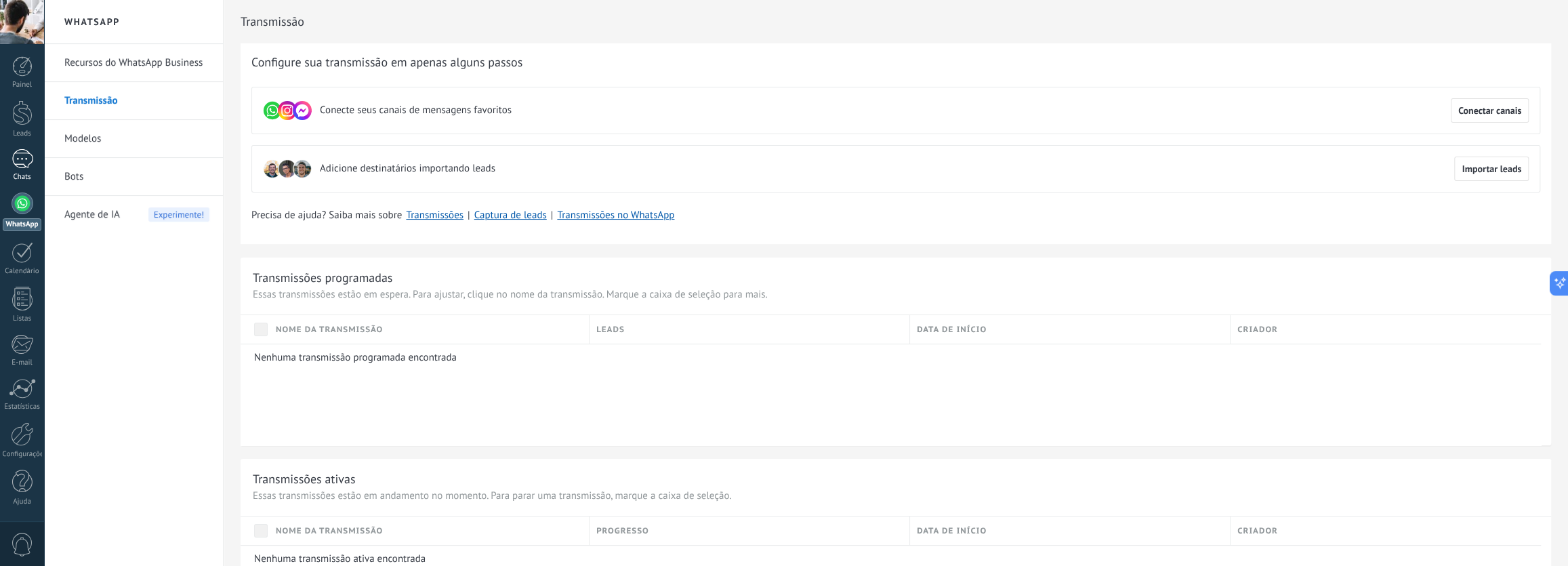
click at [23, 155] on div at bounding box center [22, 159] width 22 height 19
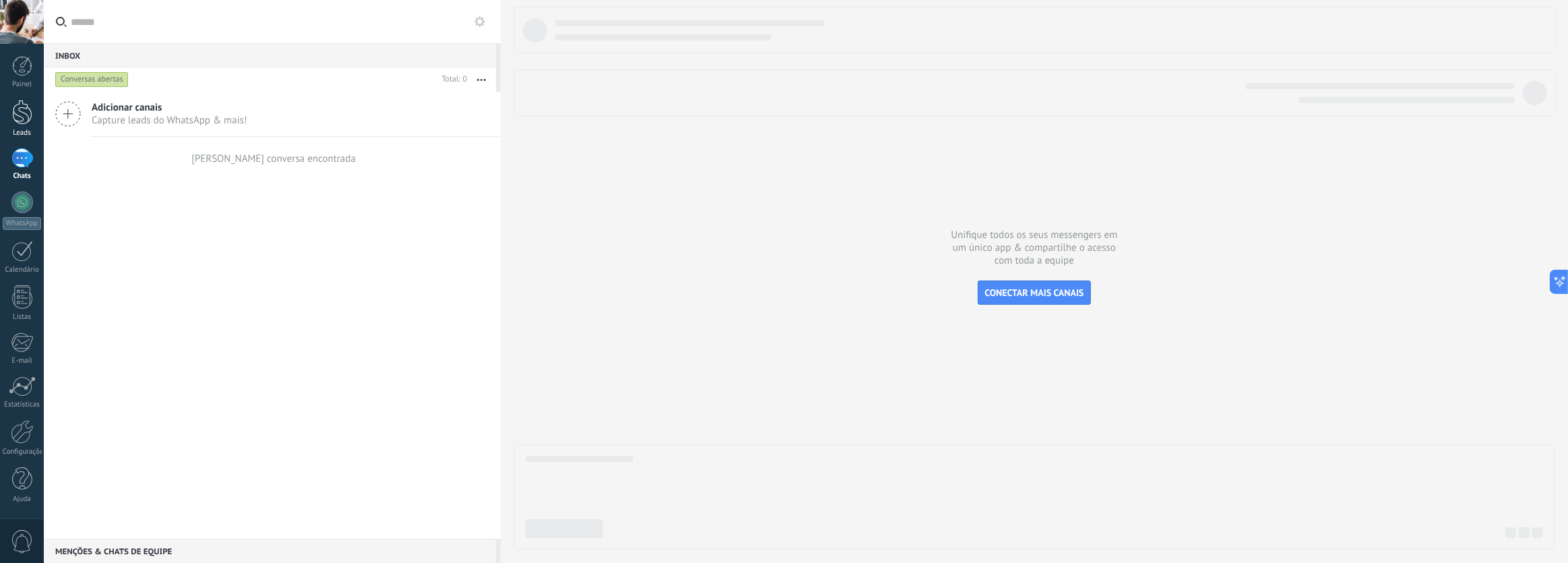
click at [19, 114] on div at bounding box center [21, 112] width 20 height 25
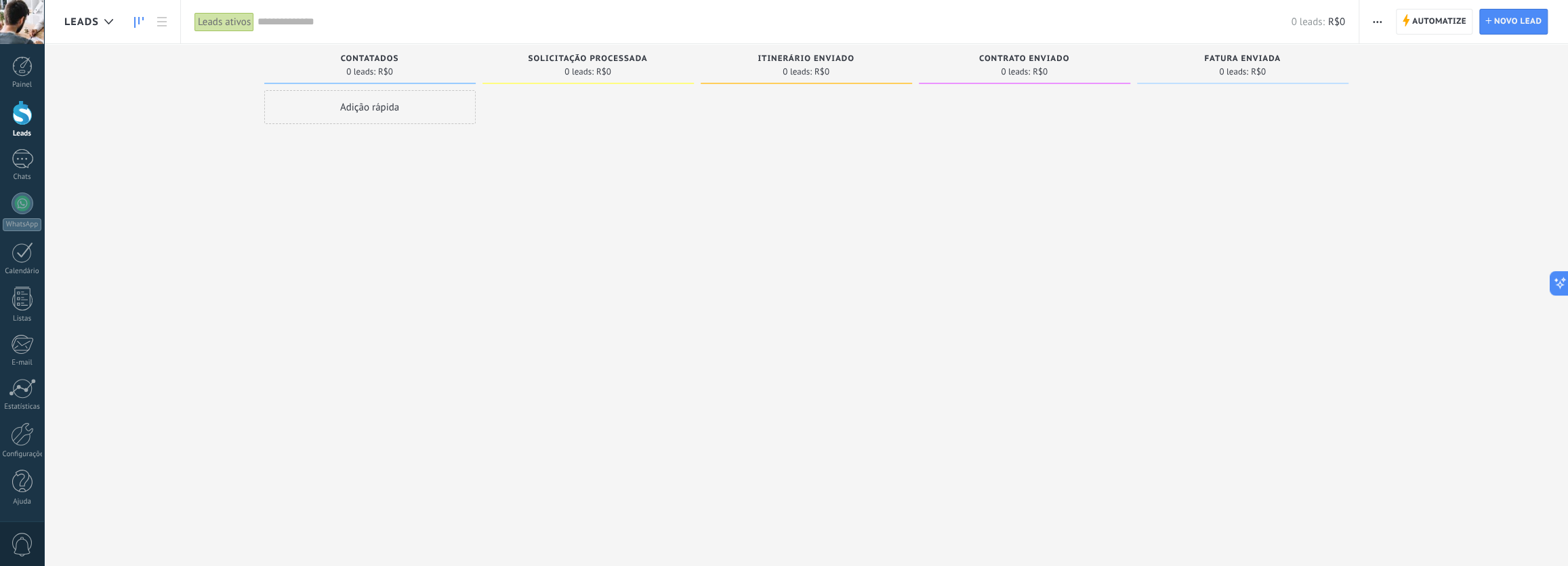
click at [20, 114] on div at bounding box center [22, 113] width 20 height 25
